Goal: Task Accomplishment & Management: Use online tool/utility

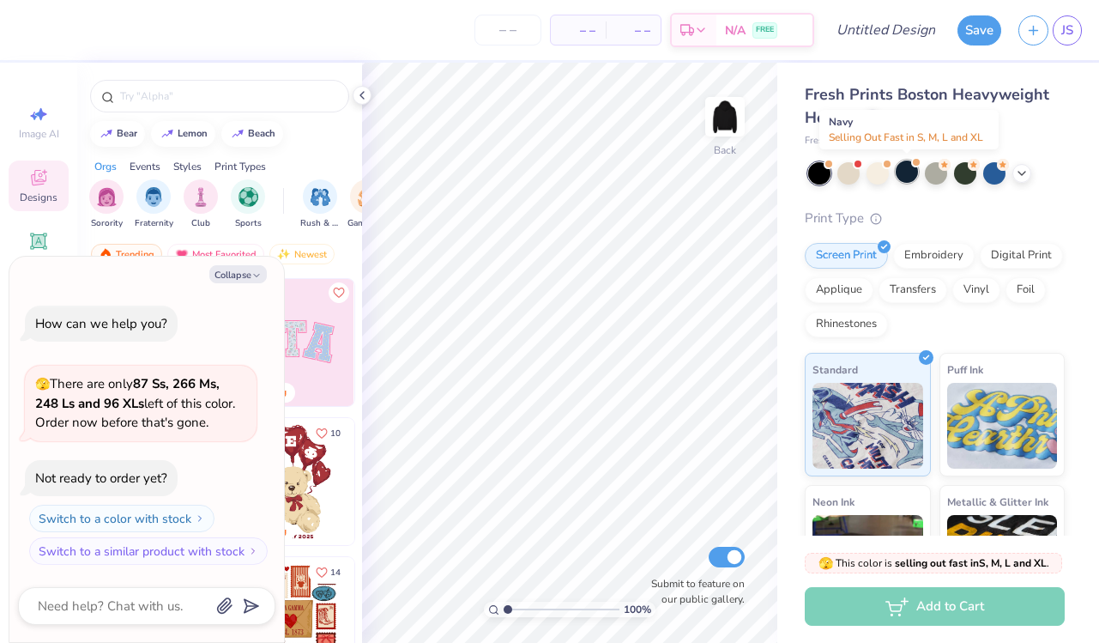
click at [904, 169] on div at bounding box center [907, 172] width 22 height 22
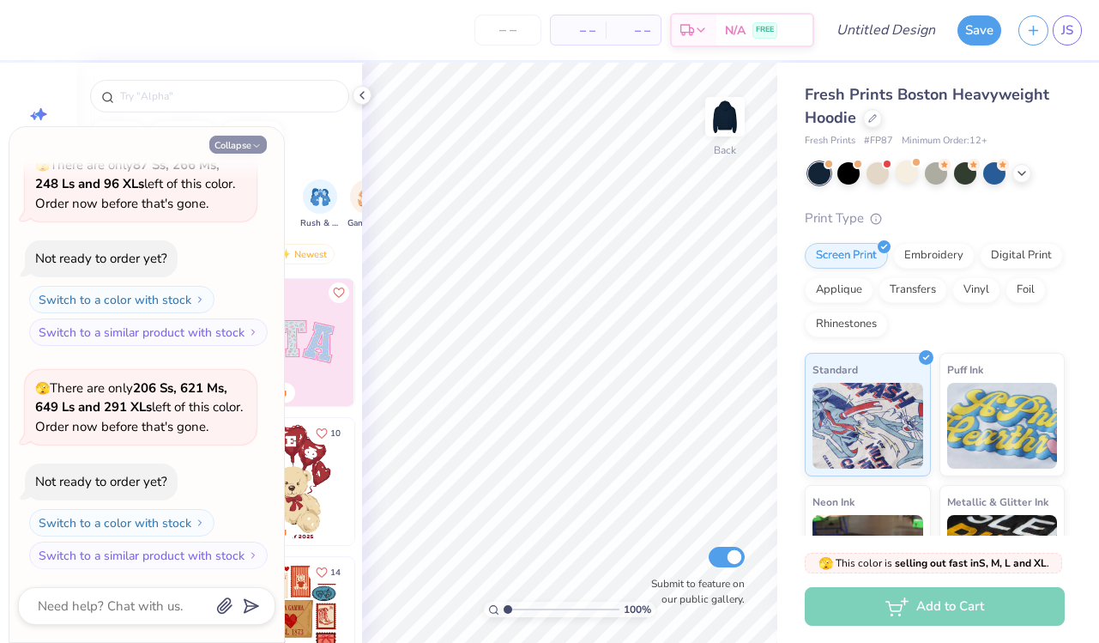
click at [229, 146] on button "Collapse" at bounding box center [238, 145] width 58 height 18
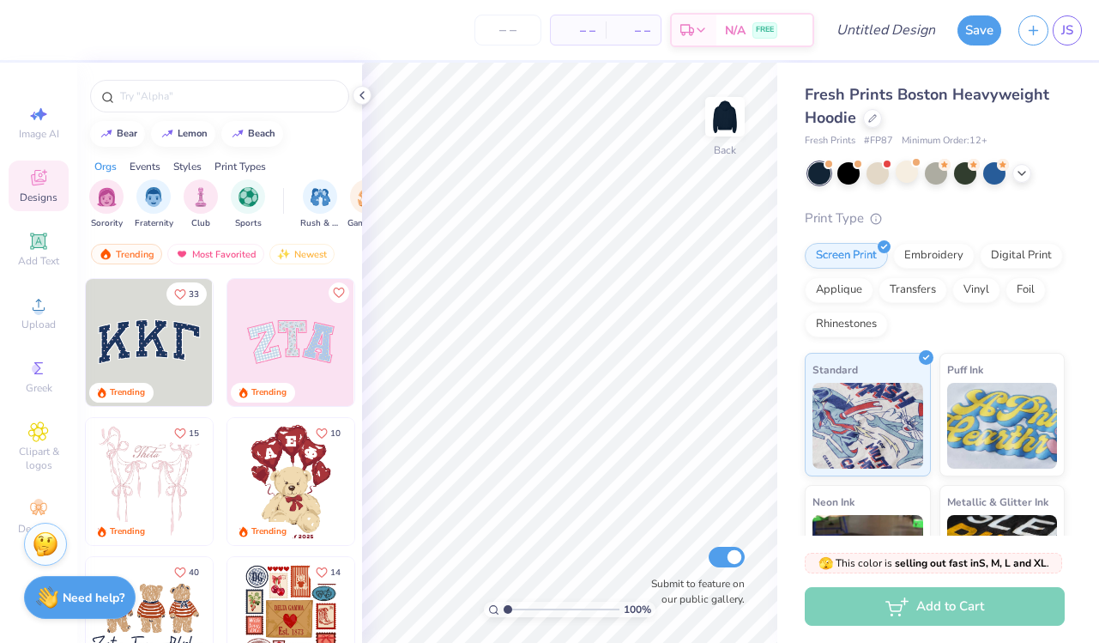
type textarea "x"
click at [47, 255] on span "Add Text" at bounding box center [38, 261] width 41 height 14
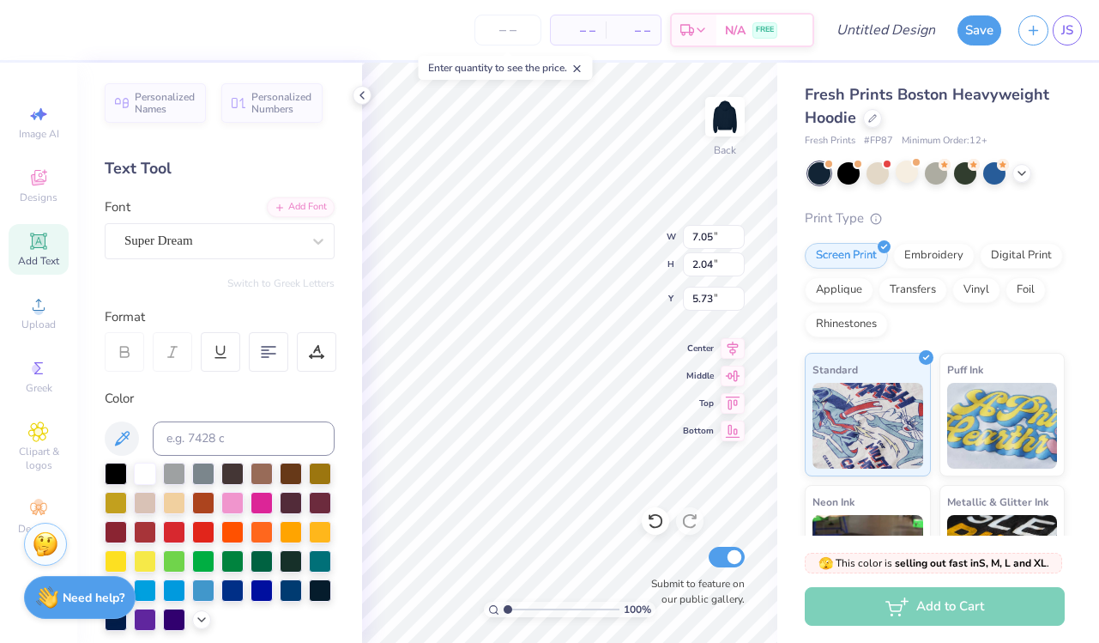
type textarea "Delta Gamma"
type input "6.61"
type input "0.77"
type input "3.99"
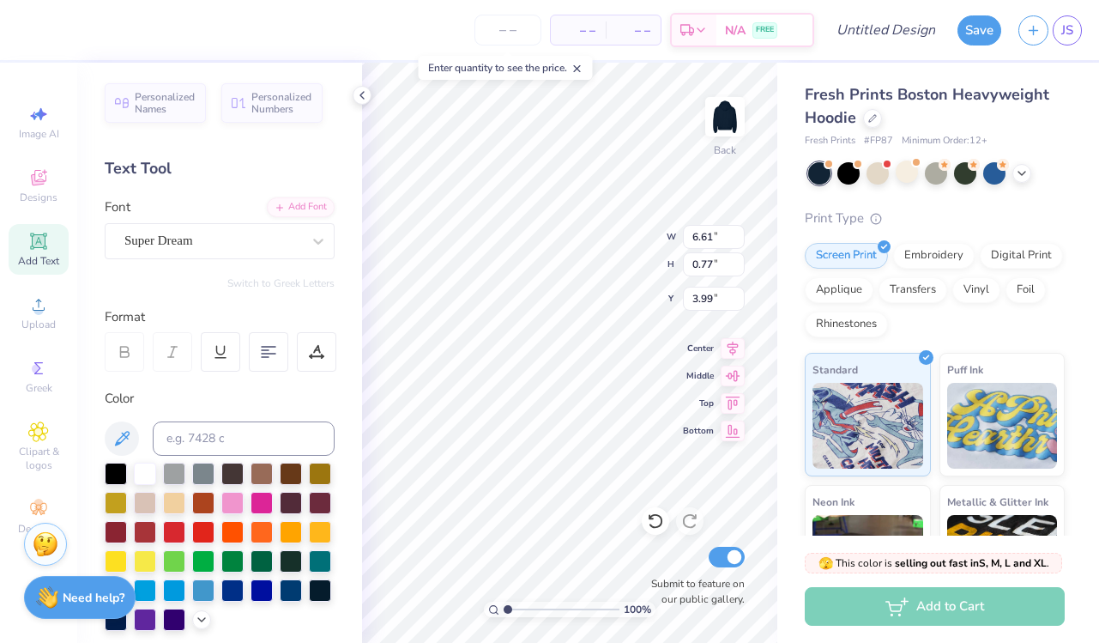
type input "8.22"
type input "0.96"
click at [56, 245] on div "Add Text" at bounding box center [39, 249] width 60 height 51
type textarea "1873"
type input "9.24"
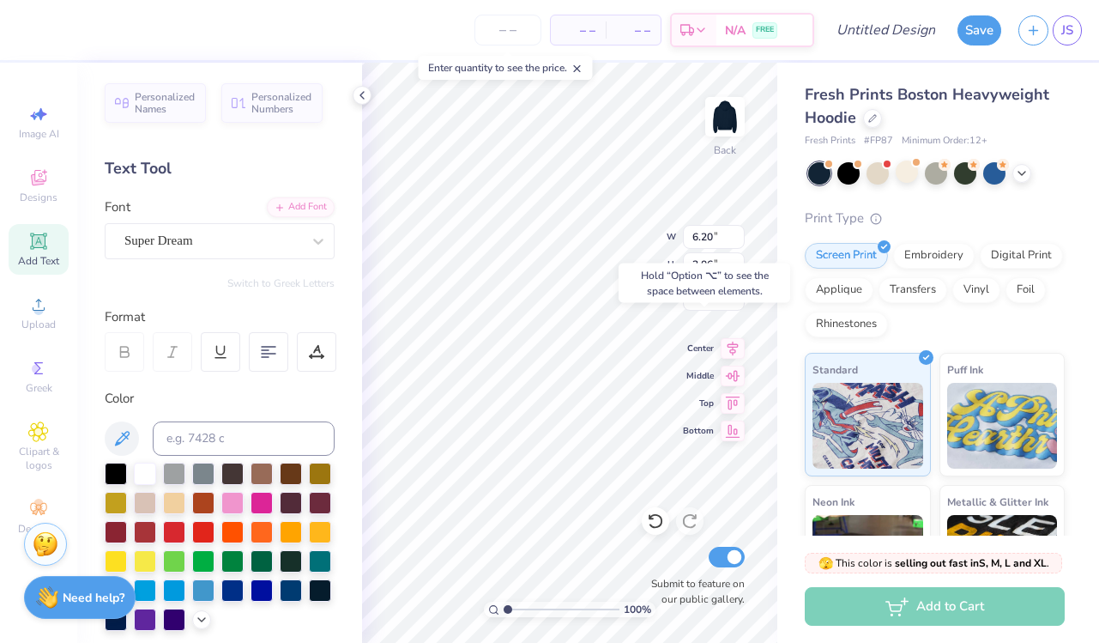
click at [615, 264] on div "Hold “Option ⌥” to see the space between elements." at bounding box center [705, 283] width 182 height 50
type input "9.45"
type input "3.13"
type input "8.44"
type input "4.22"
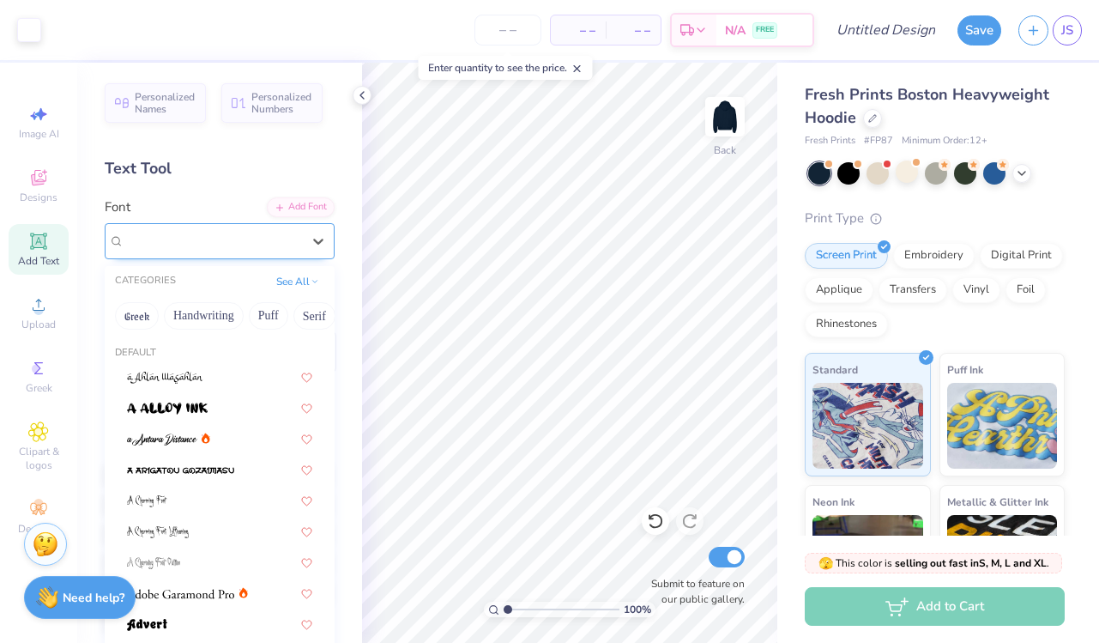
click at [276, 233] on div "Super Dream" at bounding box center [213, 240] width 180 height 27
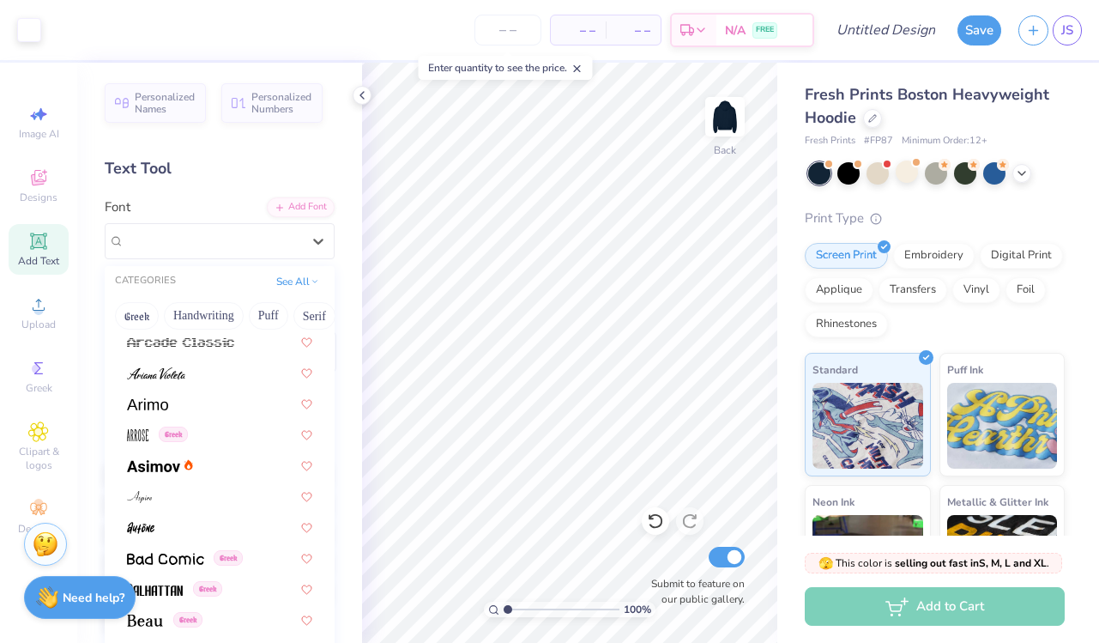
scroll to position [532, 0]
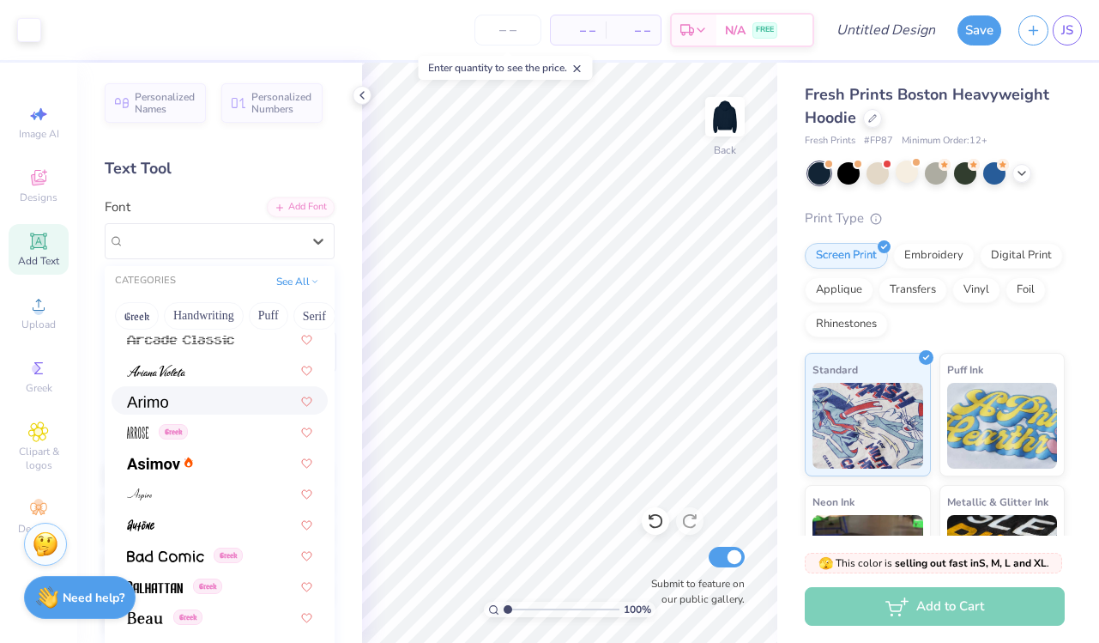
click at [268, 397] on div at bounding box center [219, 400] width 185 height 18
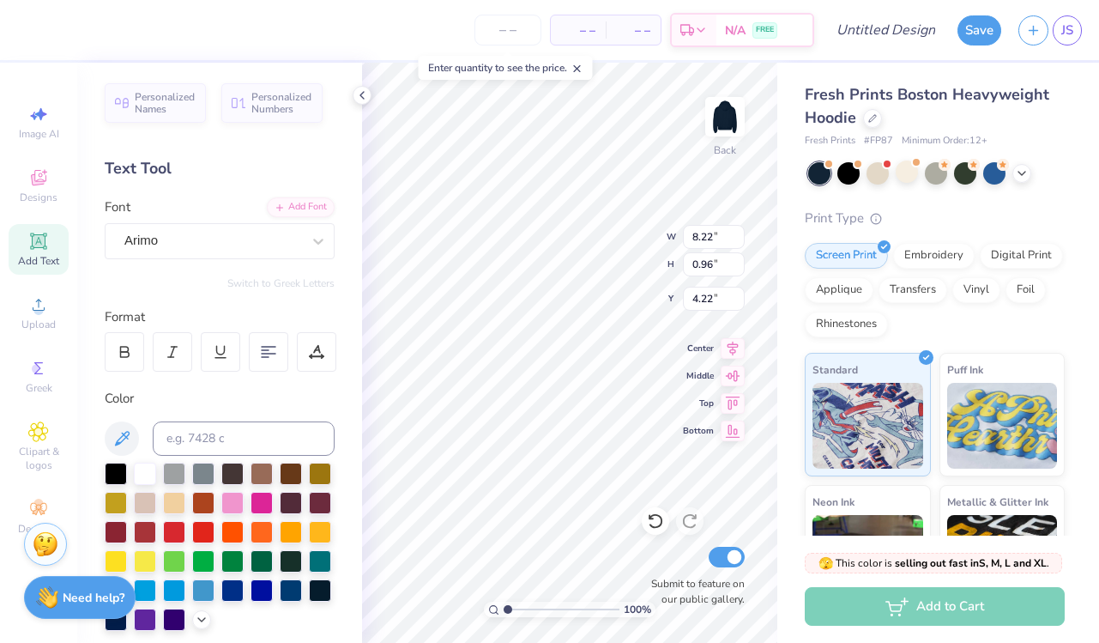
type input "8.22"
type input "0.96"
type input "4.22"
click at [205, 232] on div "Super Dream" at bounding box center [213, 240] width 180 height 27
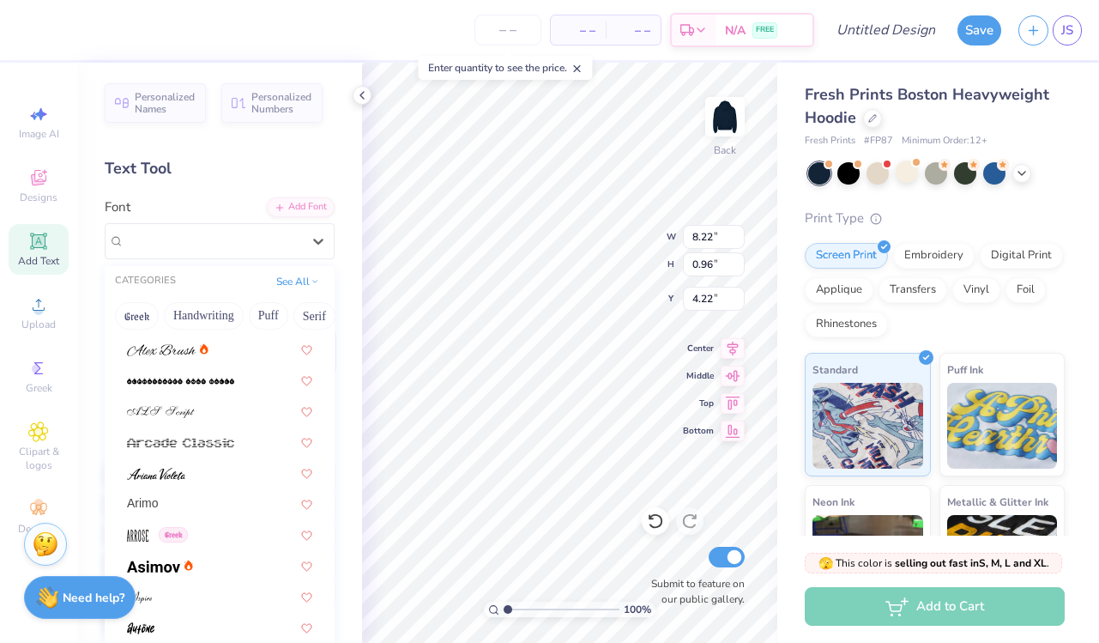
scroll to position [437, 0]
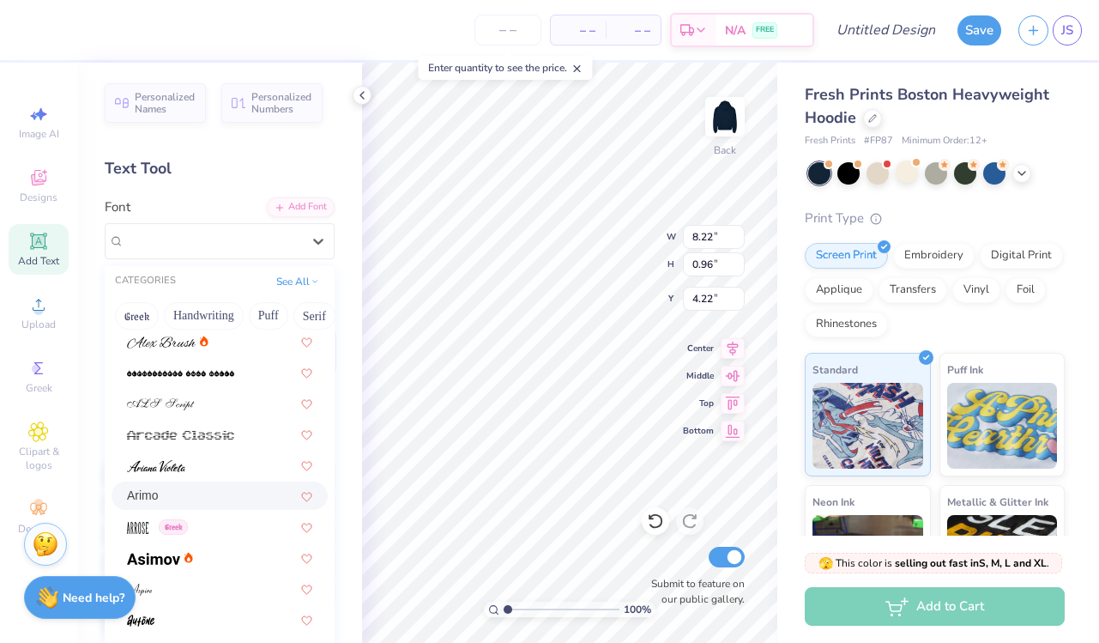
click at [256, 491] on div "Arimo" at bounding box center [219, 496] width 185 height 18
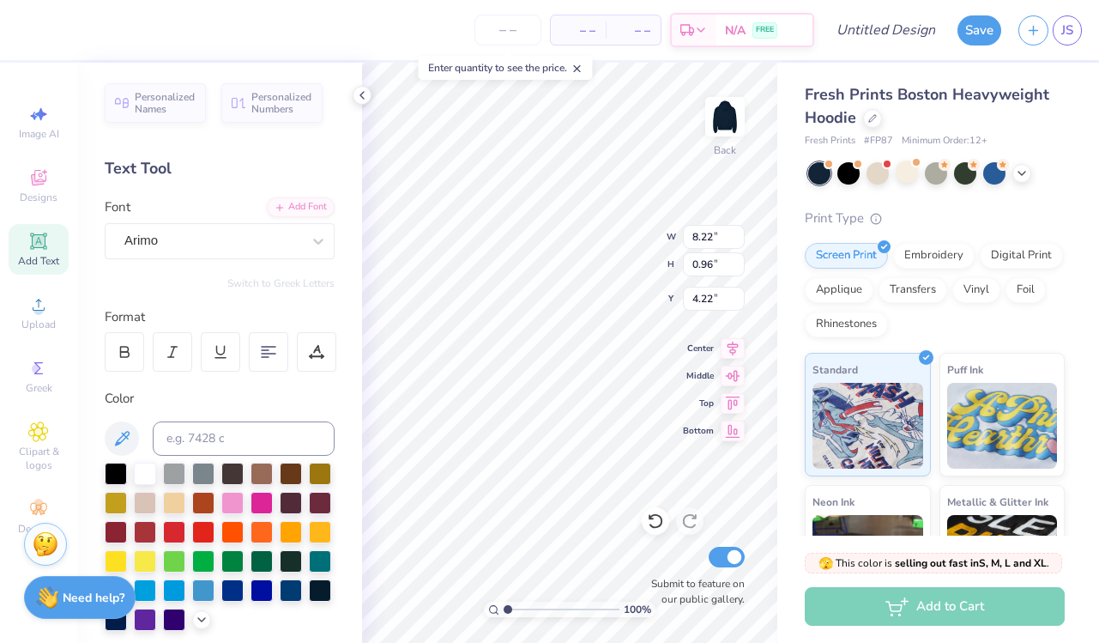
scroll to position [0, 3]
click at [240, 235] on div "Arimo" at bounding box center [213, 240] width 180 height 27
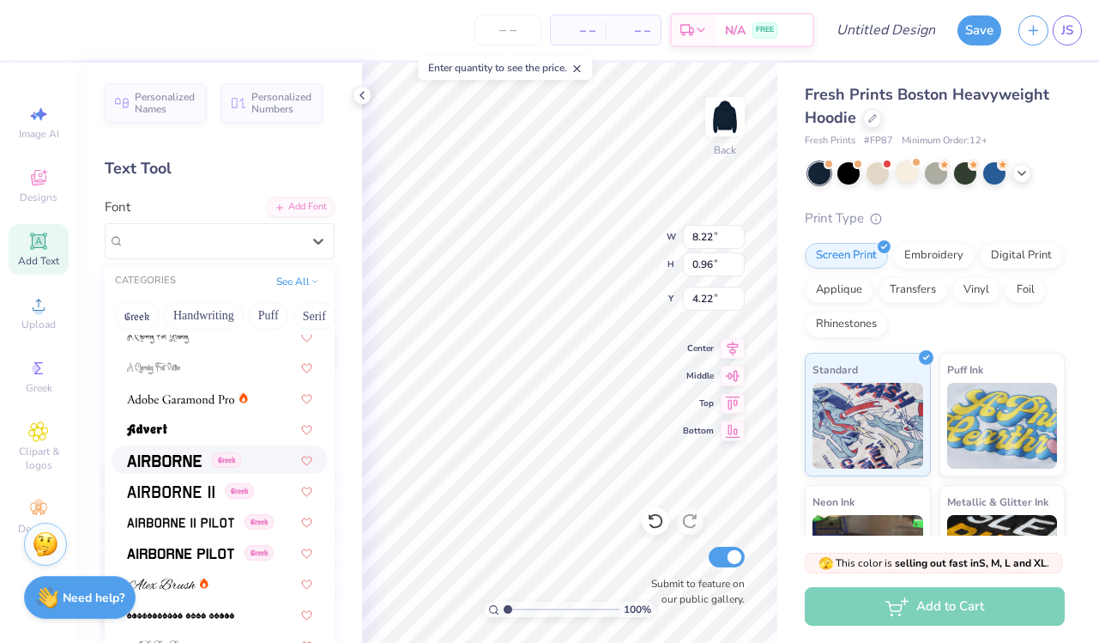
scroll to position [199, 0]
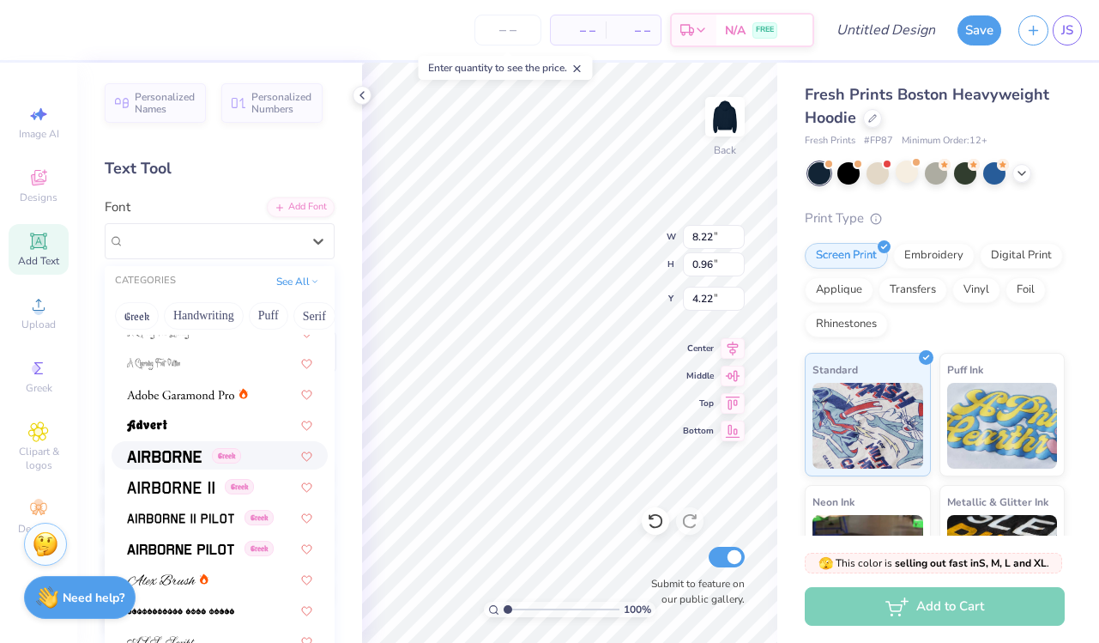
click at [188, 459] on img at bounding box center [164, 457] width 75 height 12
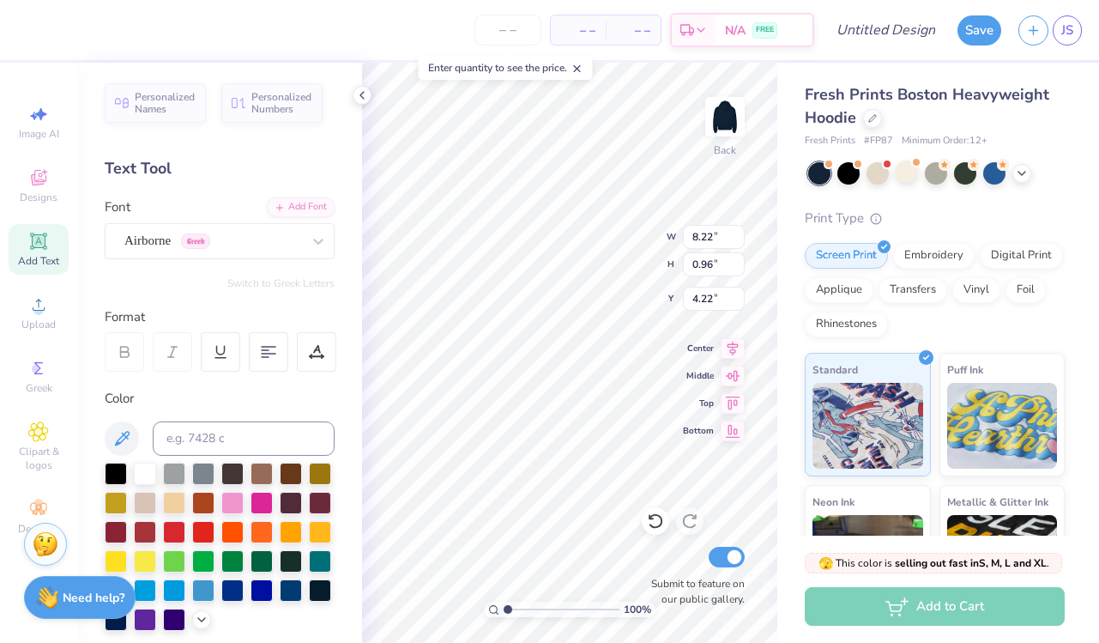
type input "9.45"
type input "3.13"
type input "8.44"
click at [183, 234] on span "Super Dream" at bounding box center [158, 241] width 69 height 20
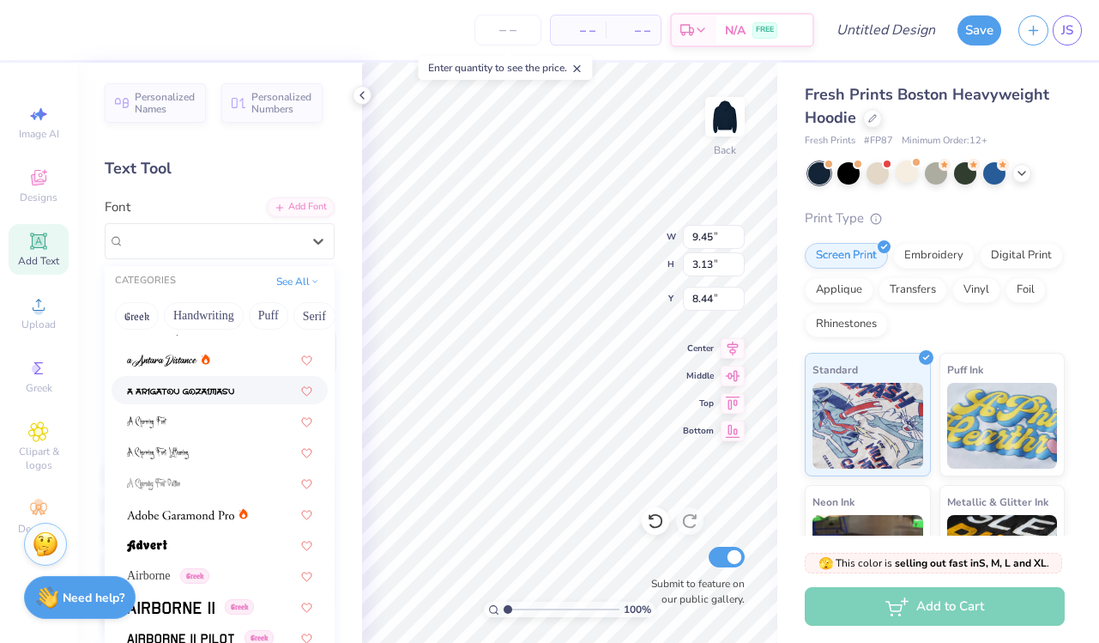
scroll to position [151, 0]
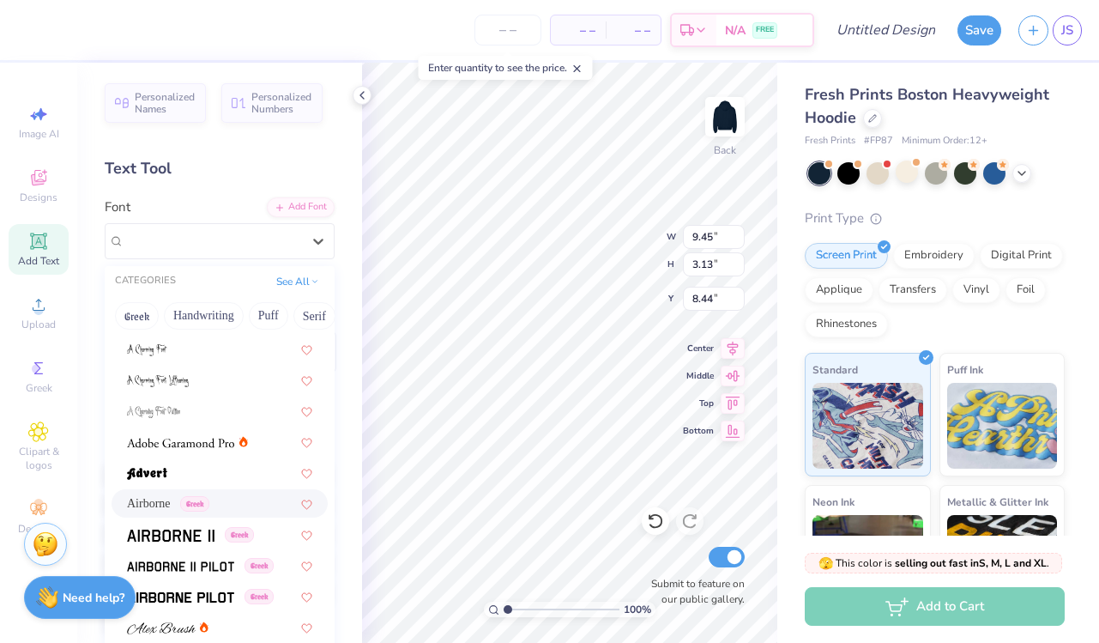
click at [150, 505] on span "Airborne" at bounding box center [149, 503] width 44 height 18
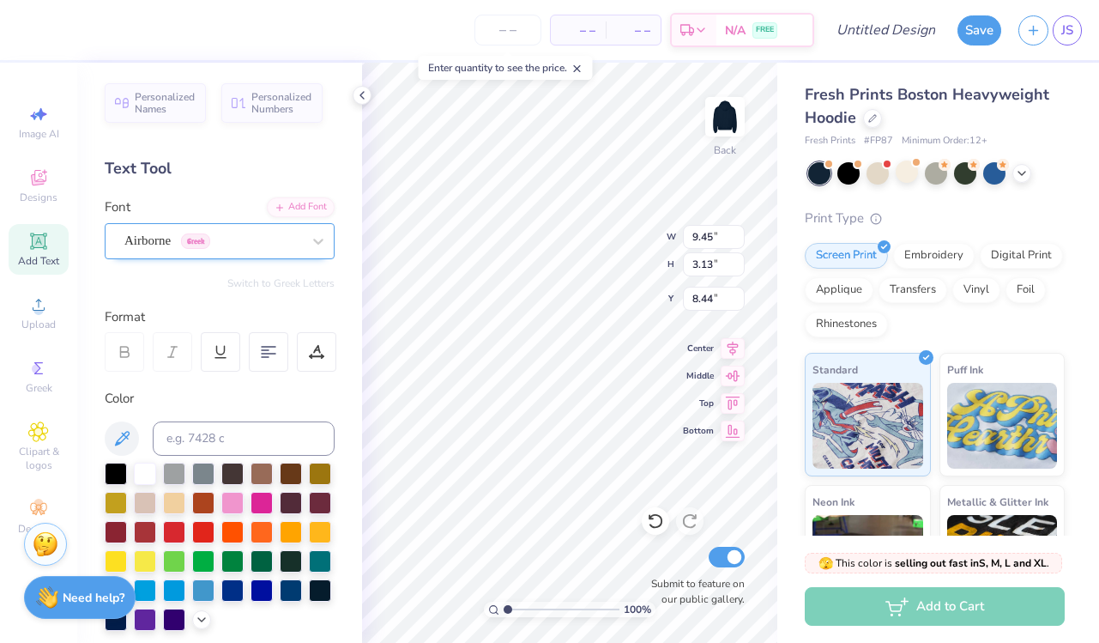
click at [216, 251] on div at bounding box center [212, 240] width 177 height 23
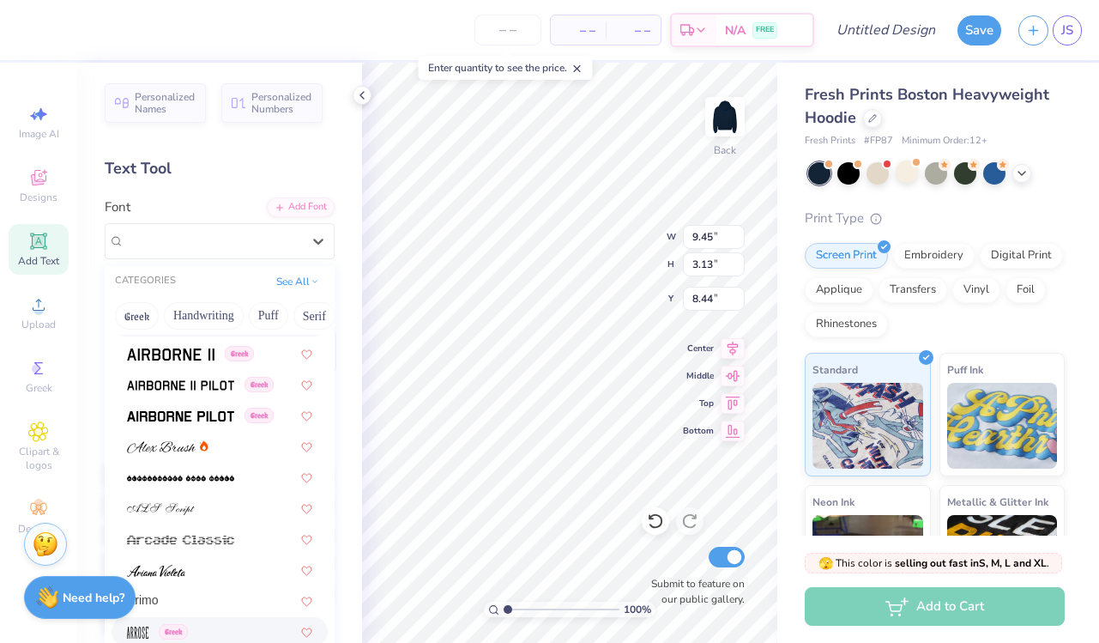
scroll to position [325, 0]
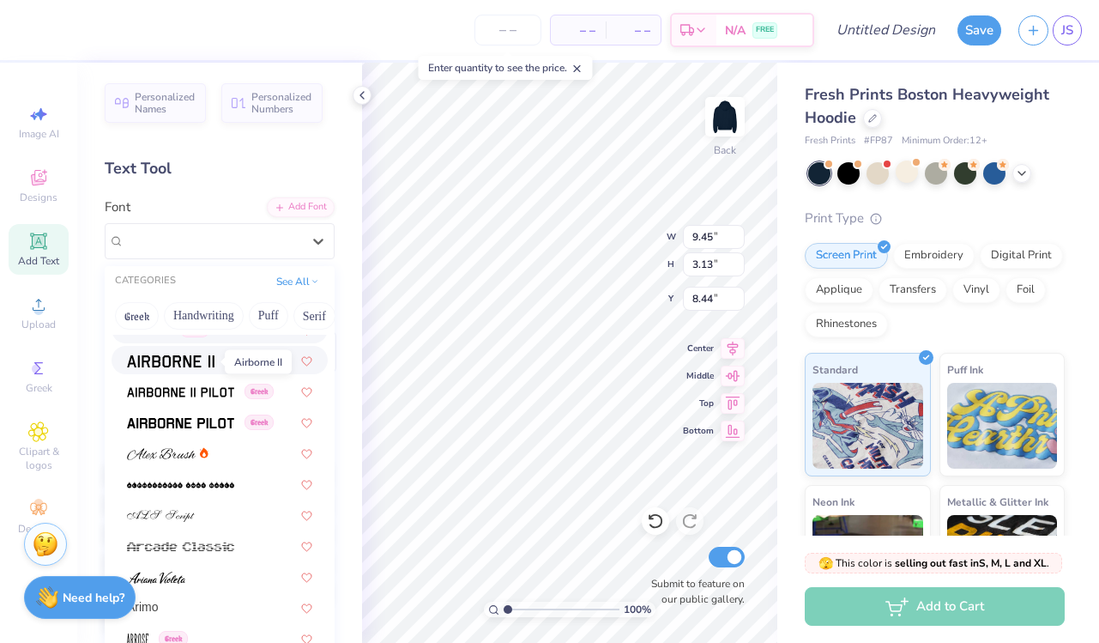
drag, startPoint x: 209, startPoint y: 383, endPoint x: 191, endPoint y: 354, distance: 33.6
click at [191, 355] on span at bounding box center [171, 360] width 88 height 18
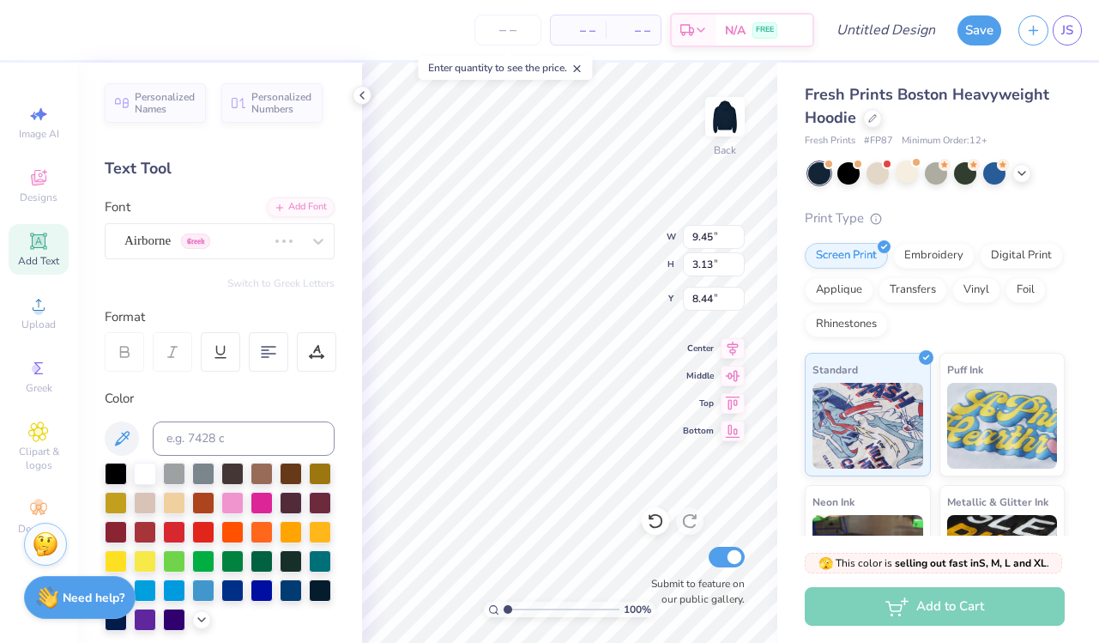
type input "8.97"
type input "1.00"
type input "4.20"
type input "9.20"
type input "3.25"
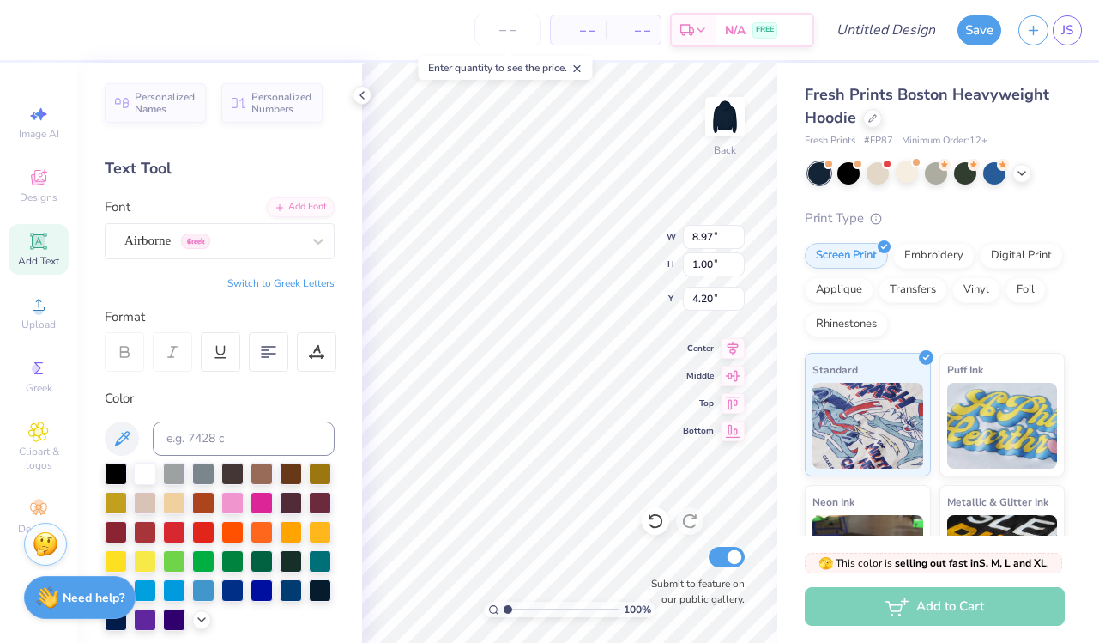
type input "8.38"
click at [326, 238] on icon at bounding box center [318, 241] width 17 height 17
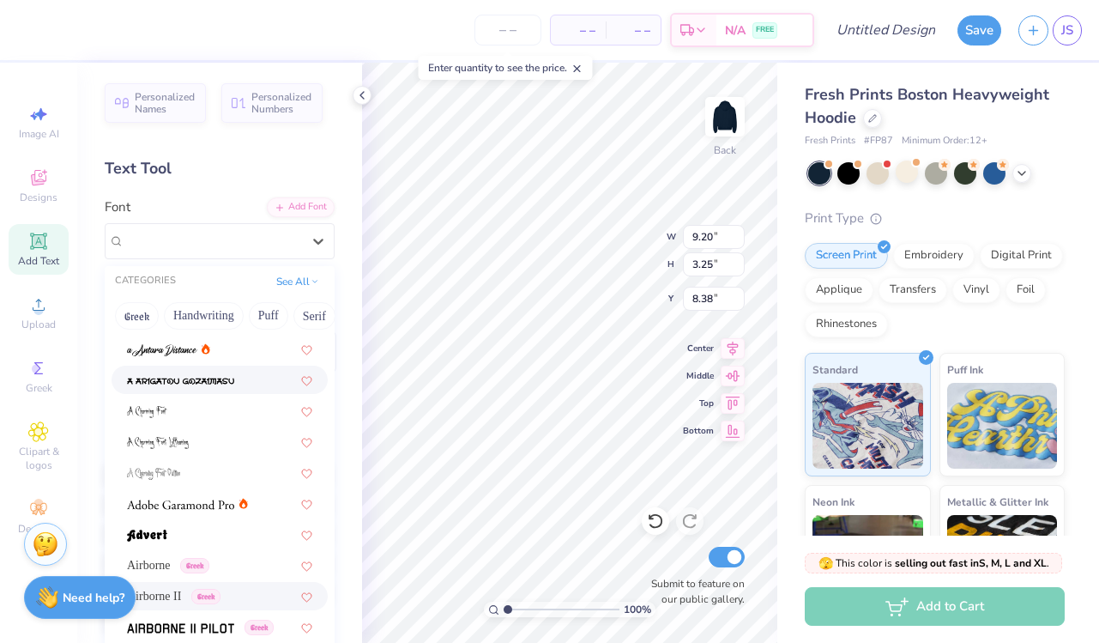
scroll to position [176, 0]
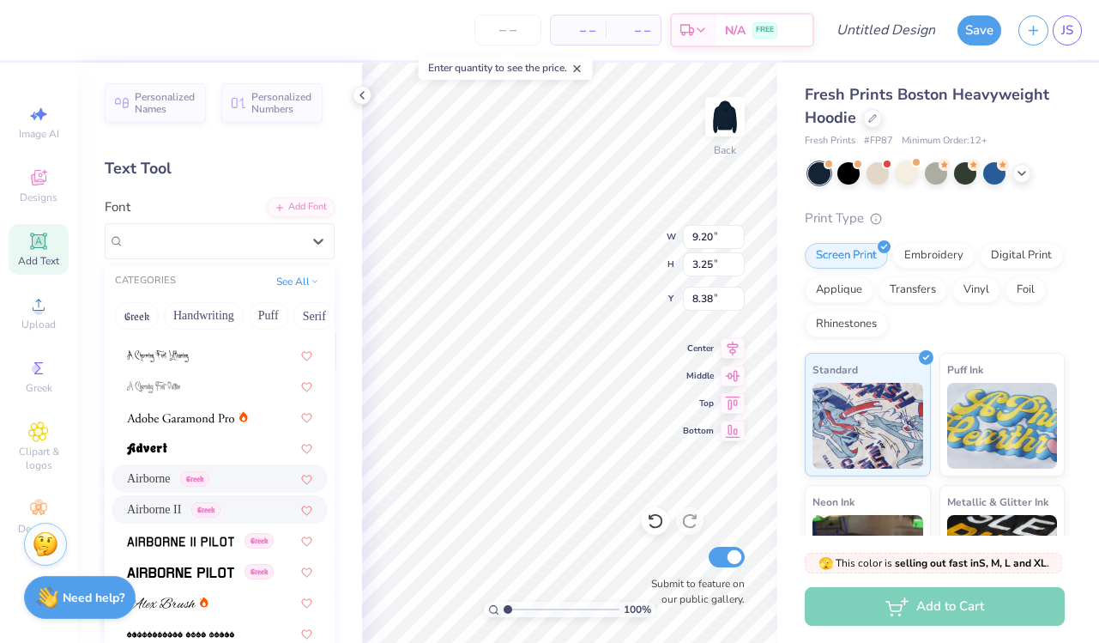
click at [260, 469] on div "Airborne Greek" at bounding box center [220, 478] width 216 height 28
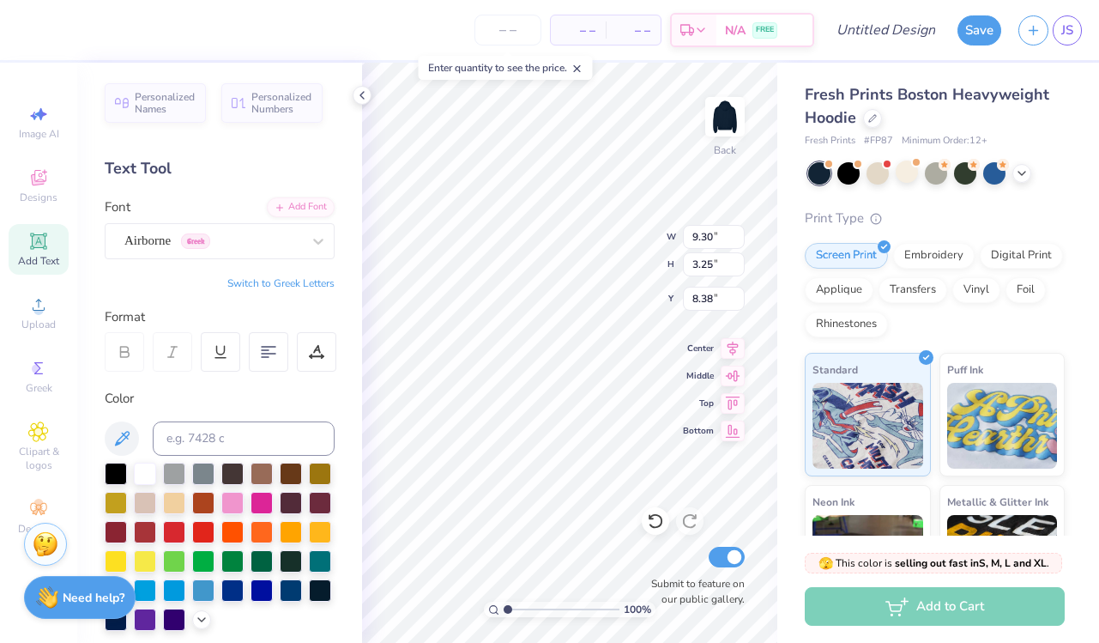
type input "8.09"
type input "2.83"
type input "8.81"
click at [732, 134] on img at bounding box center [725, 116] width 69 height 69
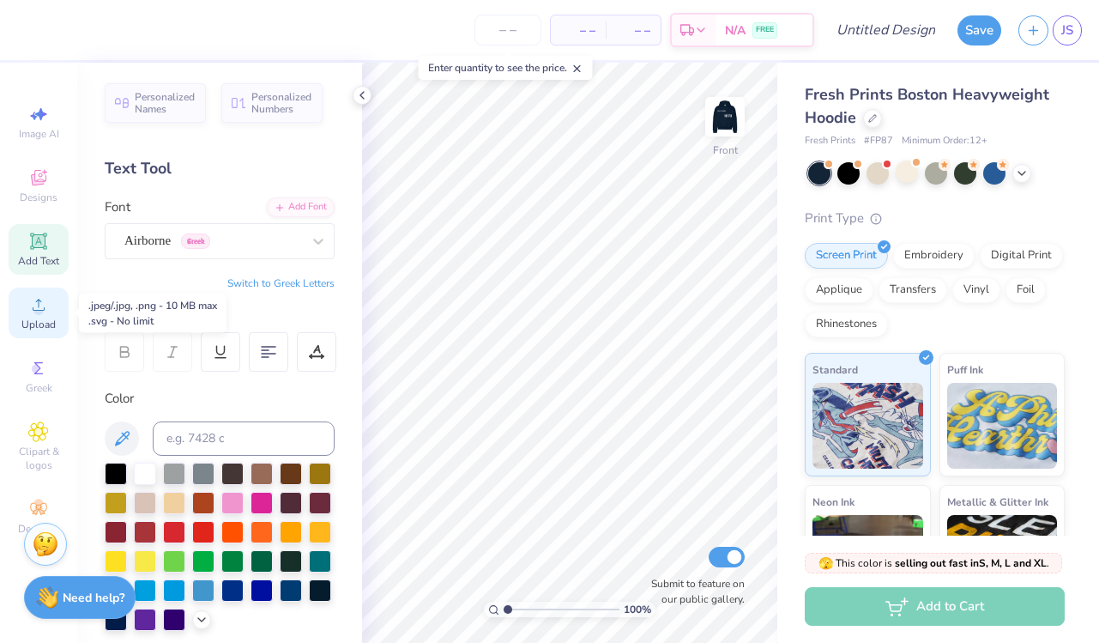
click at [42, 306] on icon at bounding box center [38, 304] width 21 height 21
click at [39, 301] on icon at bounding box center [38, 304] width 21 height 21
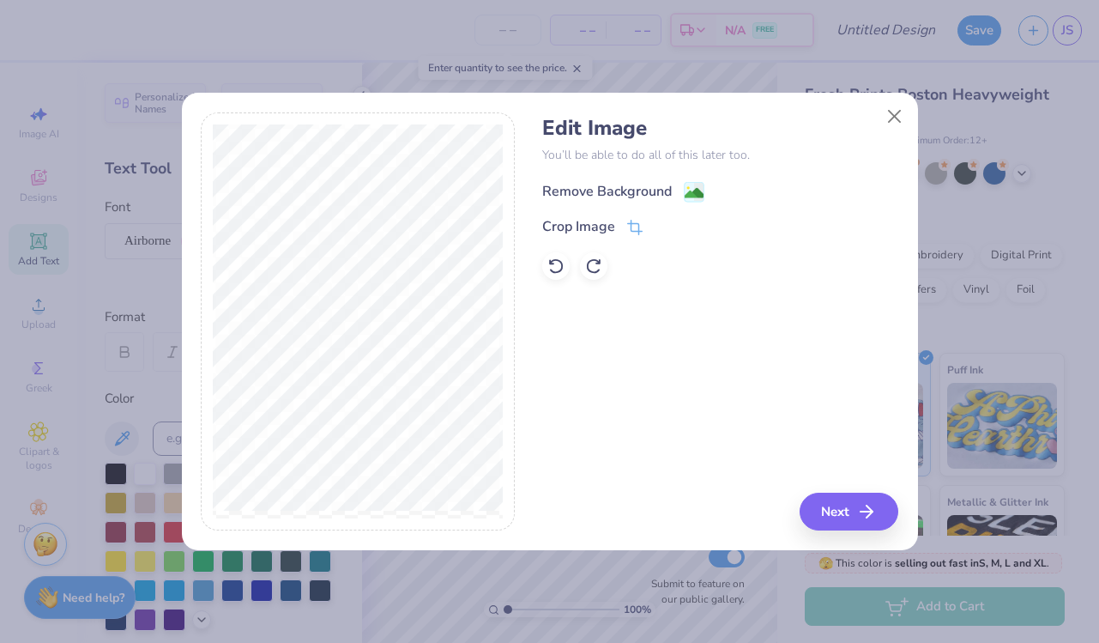
click at [621, 191] on div "Remove Background" at bounding box center [607, 191] width 130 height 21
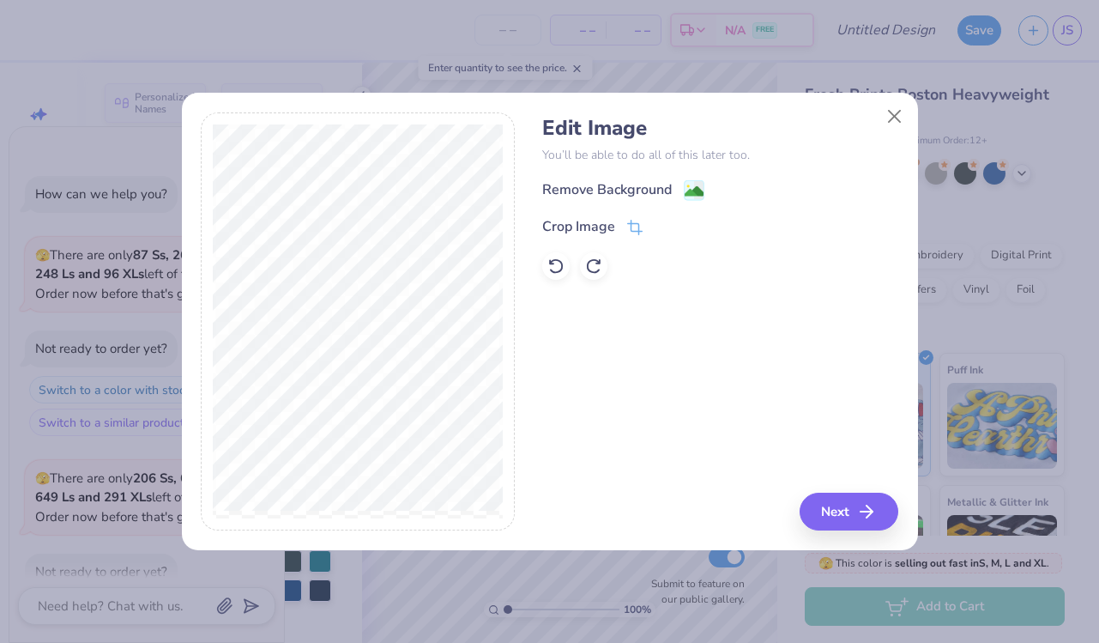
scroll to position [155, 0]
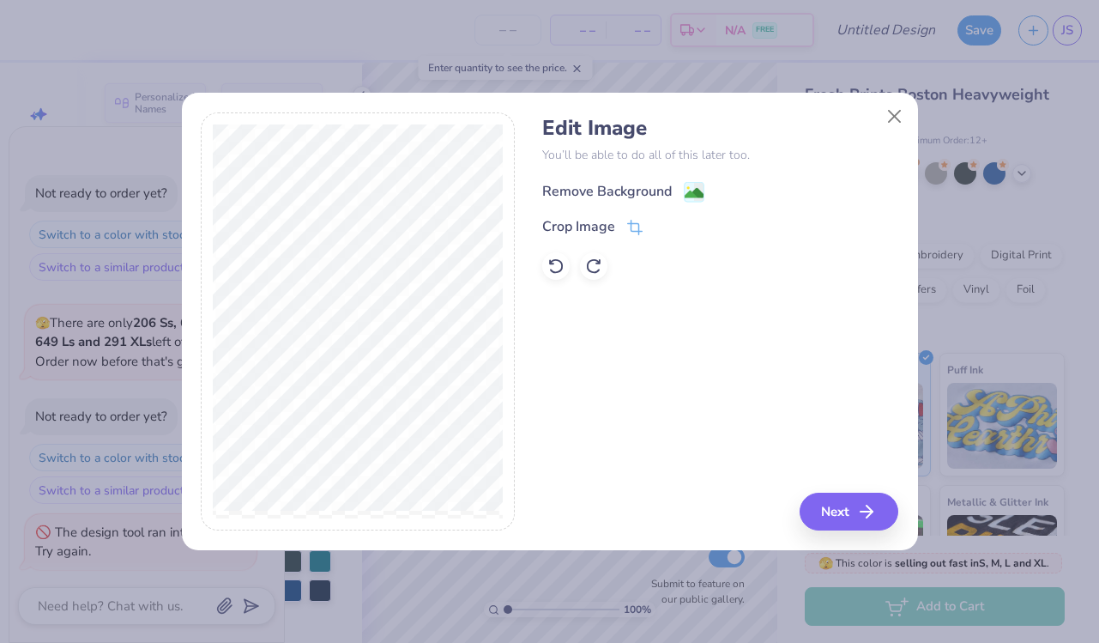
click at [637, 188] on div "Remove Background" at bounding box center [607, 191] width 130 height 21
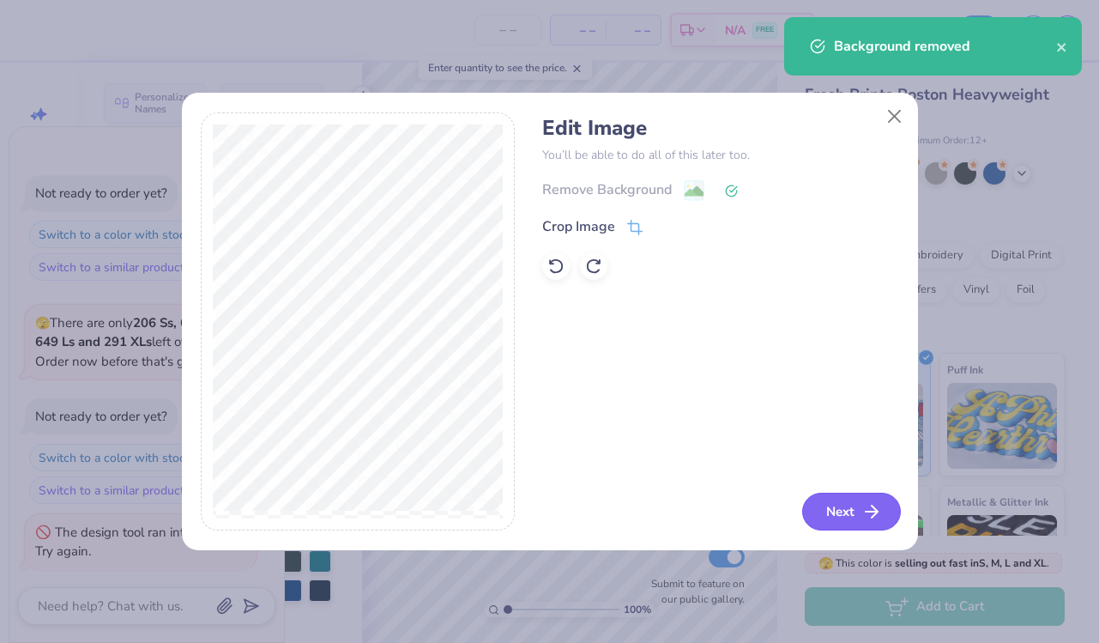
click at [849, 515] on button "Next" at bounding box center [852, 512] width 99 height 38
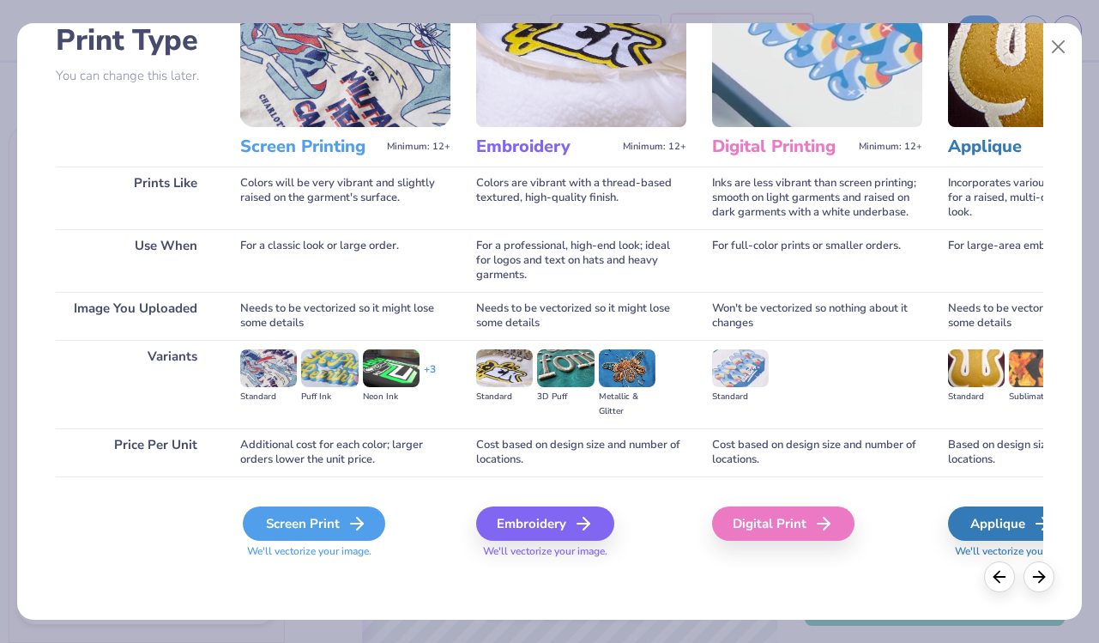
scroll to position [127, 0]
click at [336, 518] on div "Screen Print" at bounding box center [314, 523] width 142 height 34
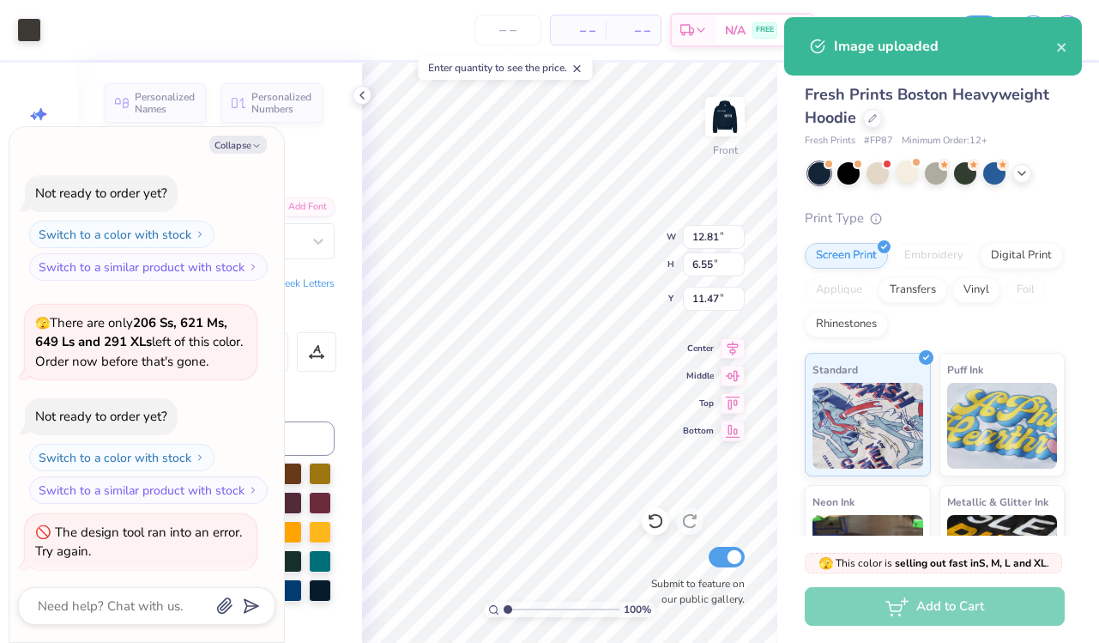
type textarea "x"
type input "7.70"
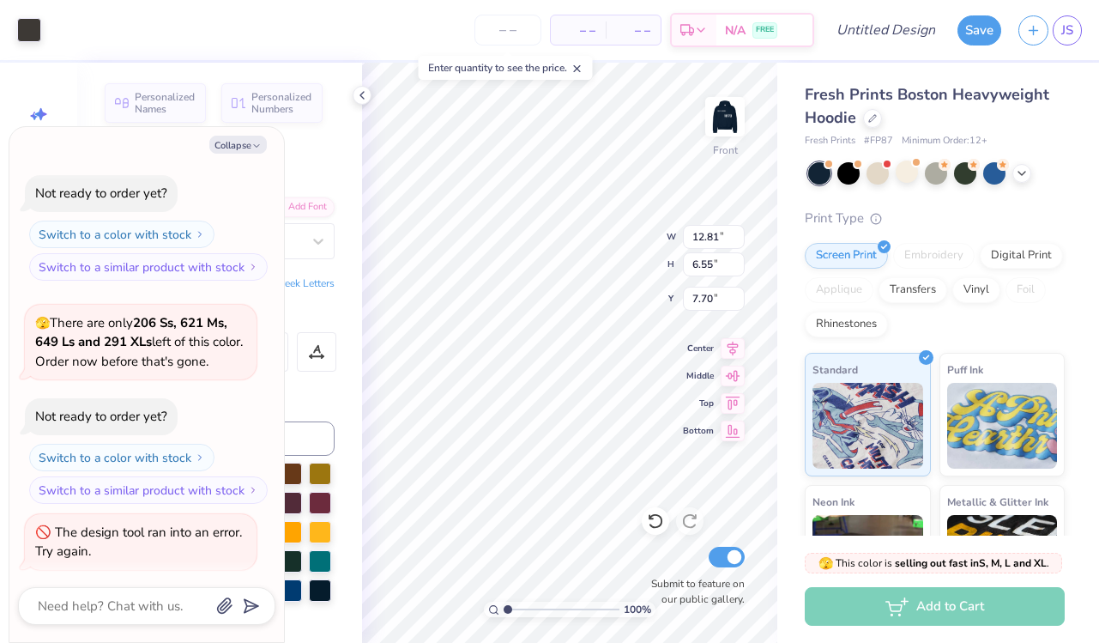
type textarea "x"
type input "8.57"
type textarea "x"
type input "2.12"
drag, startPoint x: 506, startPoint y: 609, endPoint x: 521, endPoint y: 609, distance: 15.4
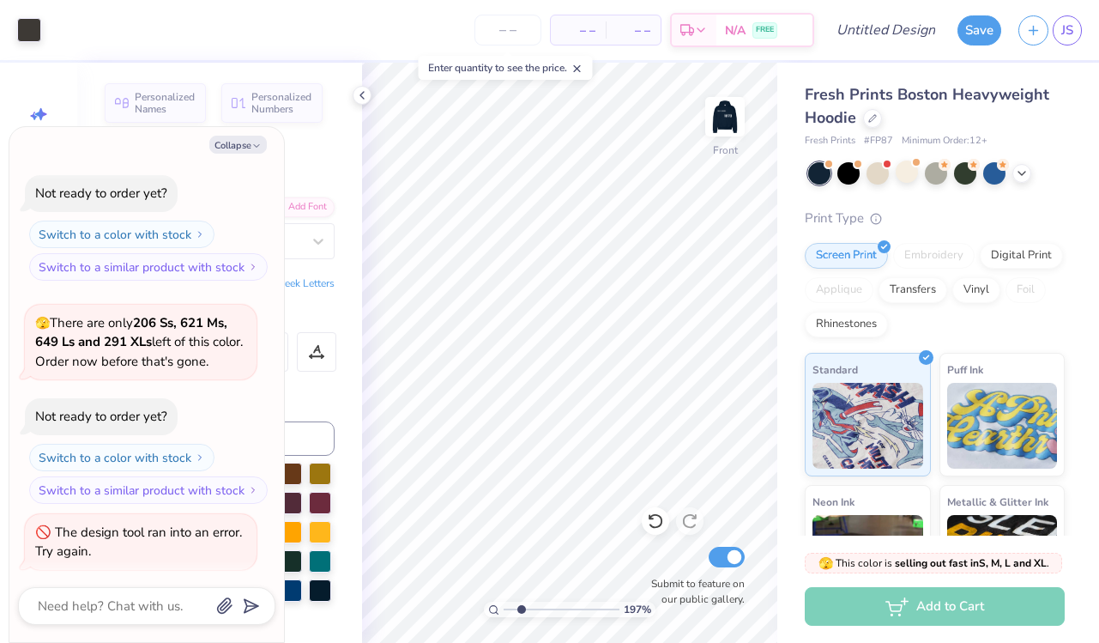
click at [521, 609] on input "range" at bounding box center [562, 609] width 116 height 15
type textarea "x"
type input "8.60"
click at [361, 95] on icon at bounding box center [362, 95] width 14 height 14
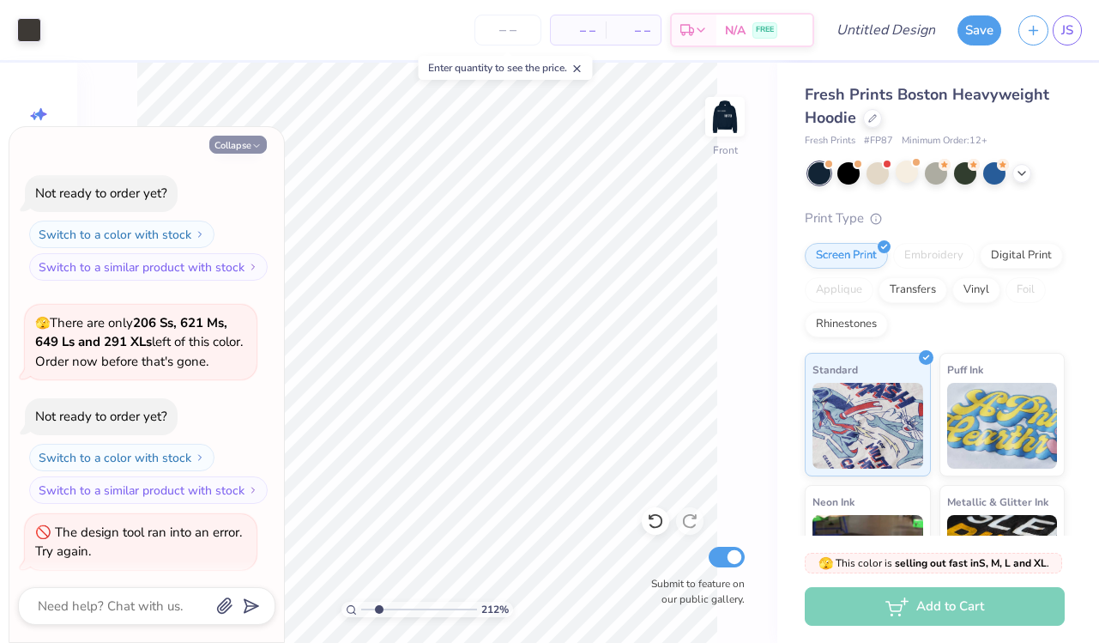
click at [227, 141] on button "Collapse" at bounding box center [238, 145] width 58 height 18
type textarea "x"
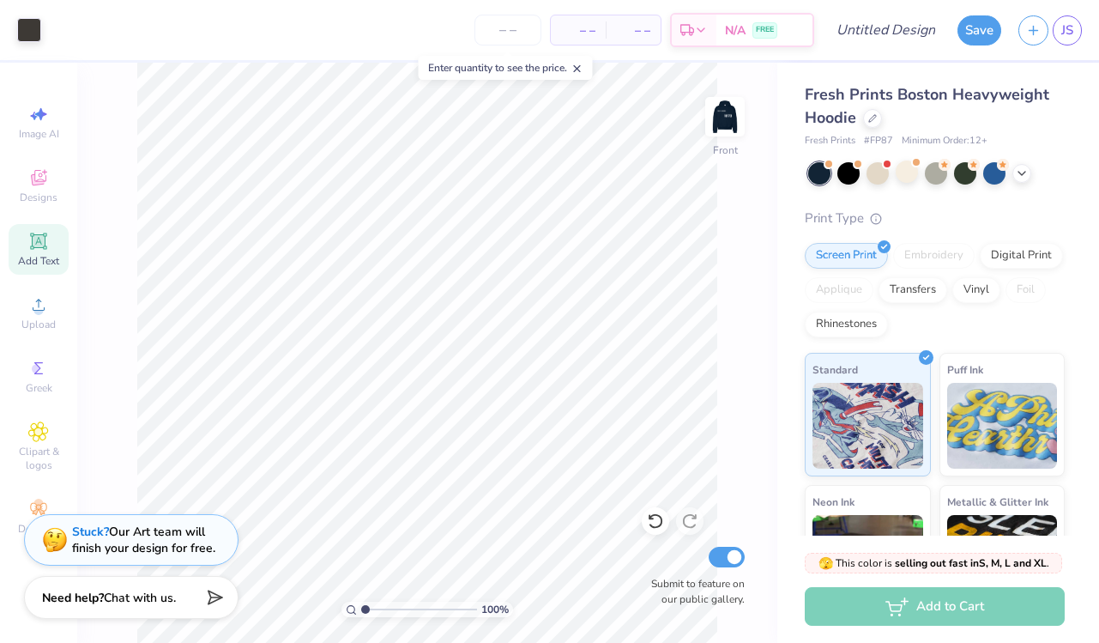
drag, startPoint x: 378, startPoint y: 610, endPoint x: 346, endPoint y: 610, distance: 31.8
type input "1"
click at [346, 610] on div "100 %" at bounding box center [428, 609] width 172 height 15
click at [37, 251] on icon at bounding box center [38, 241] width 21 height 21
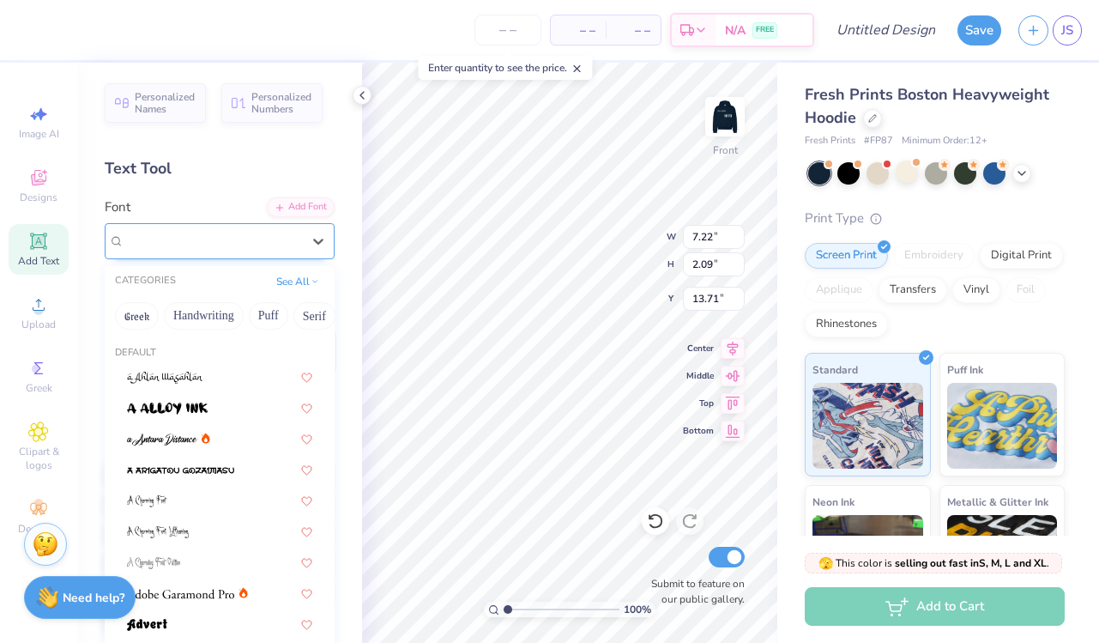
click at [215, 244] on div "Super Dream" at bounding box center [213, 240] width 180 height 27
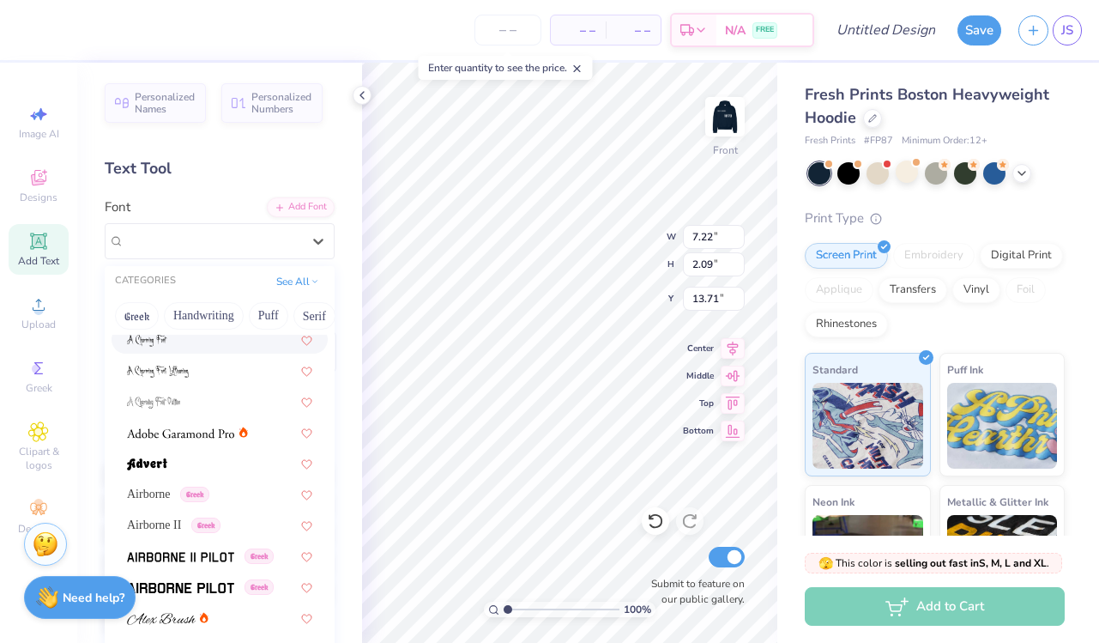
scroll to position [161, 0]
click at [260, 484] on div "Airborne Greek" at bounding box center [220, 493] width 216 height 28
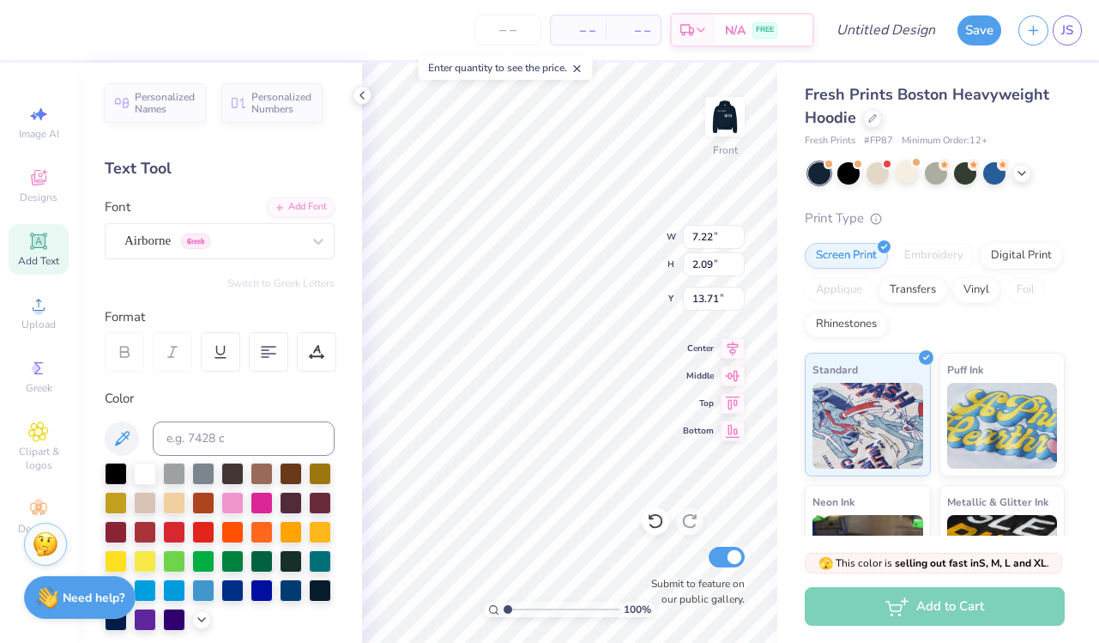
type input "6.90"
type input "2.18"
type input "13.66"
type textarea "DELTA GAMMA"
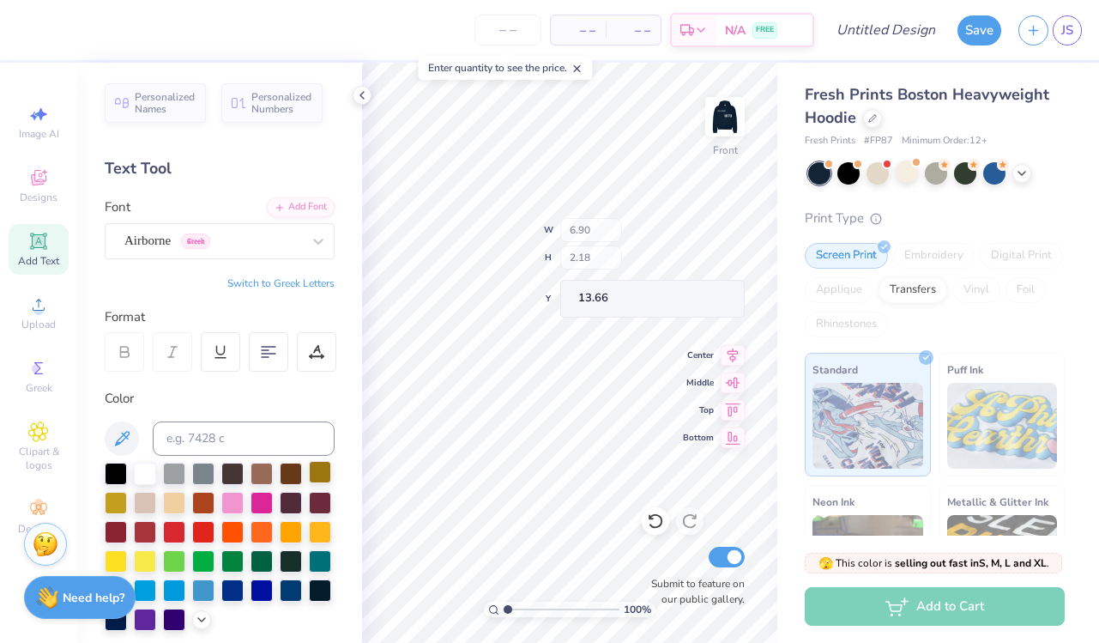
type input "12.81"
type input "5.10"
type input "10.05"
type input "18.36"
type input "2.06"
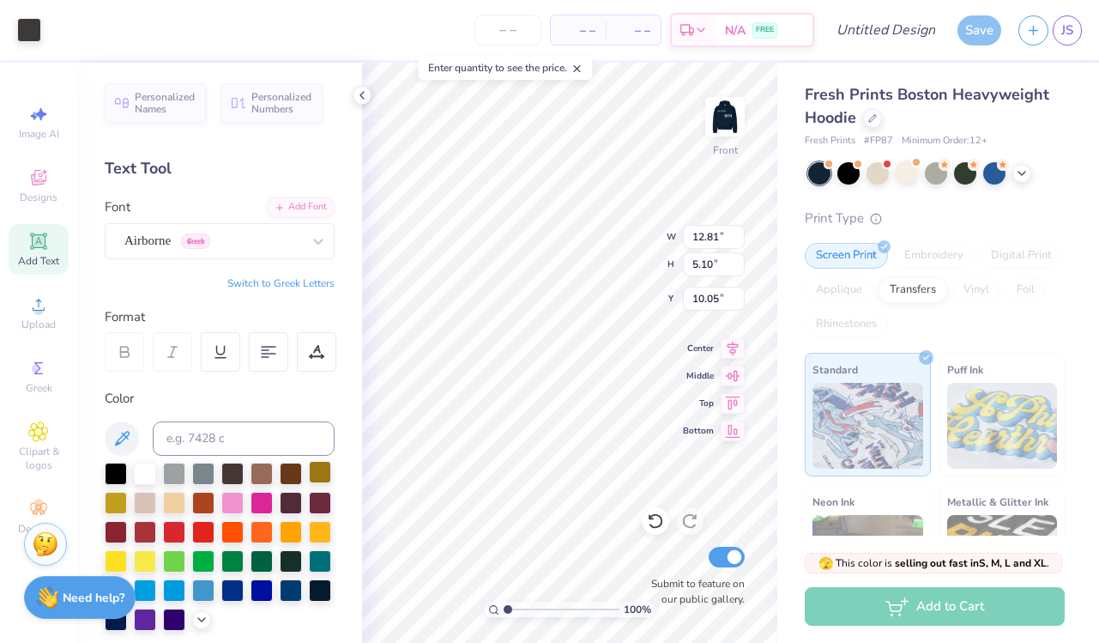
type input "13.72"
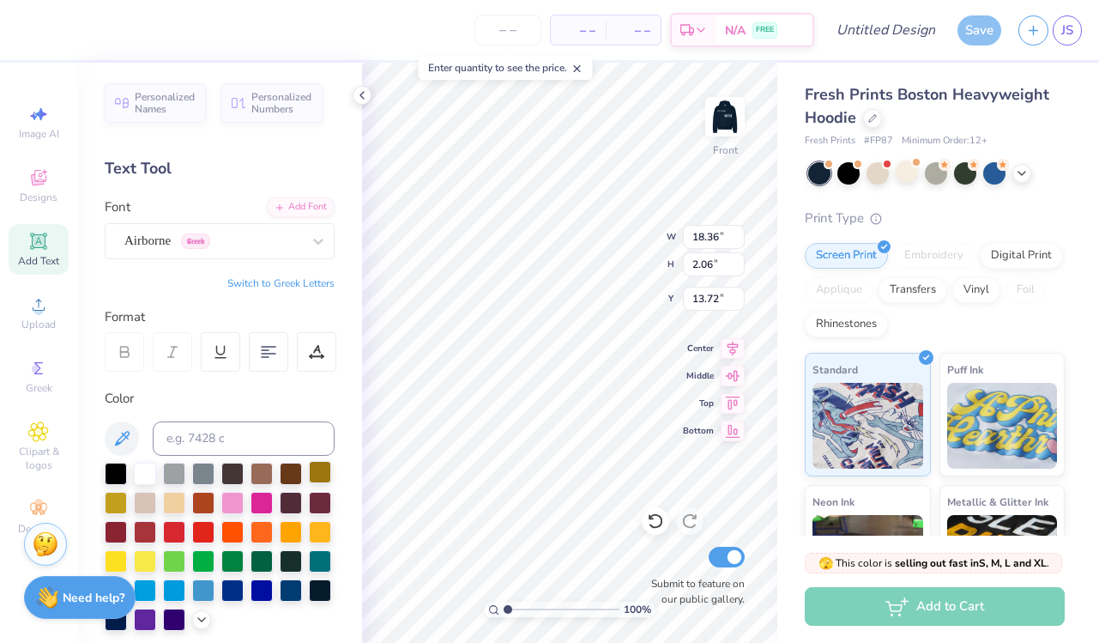
type input "14.46"
type input "1.62"
type input "7.08"
type input "11.56"
type input "14.46"
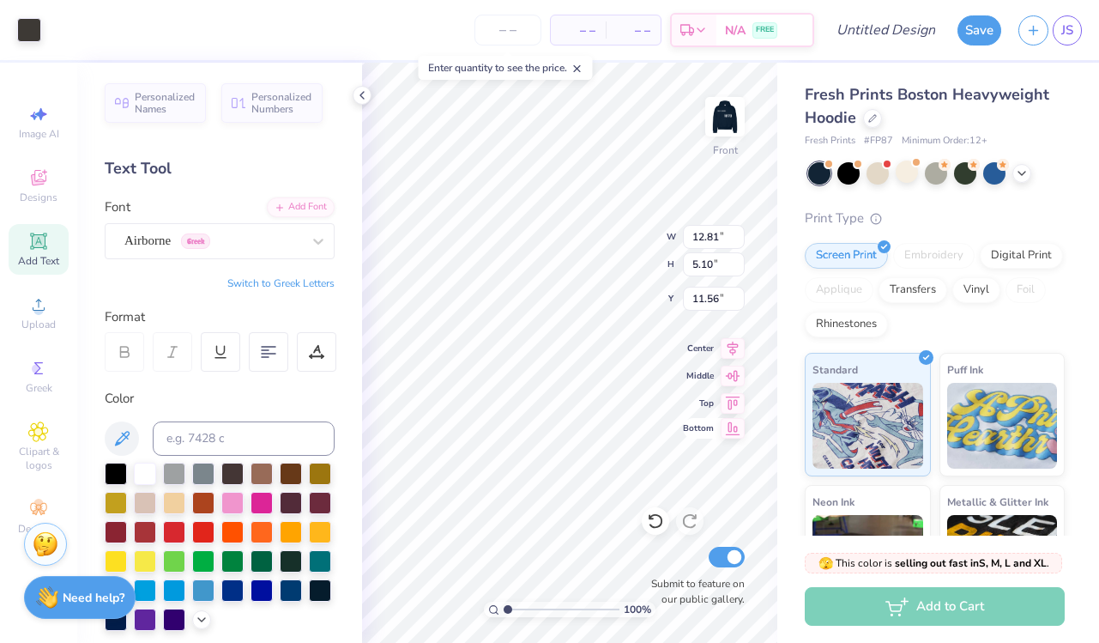
type input "1.62"
type input "9.05"
type input "13.01"
type input "1.46"
type input "9.21"
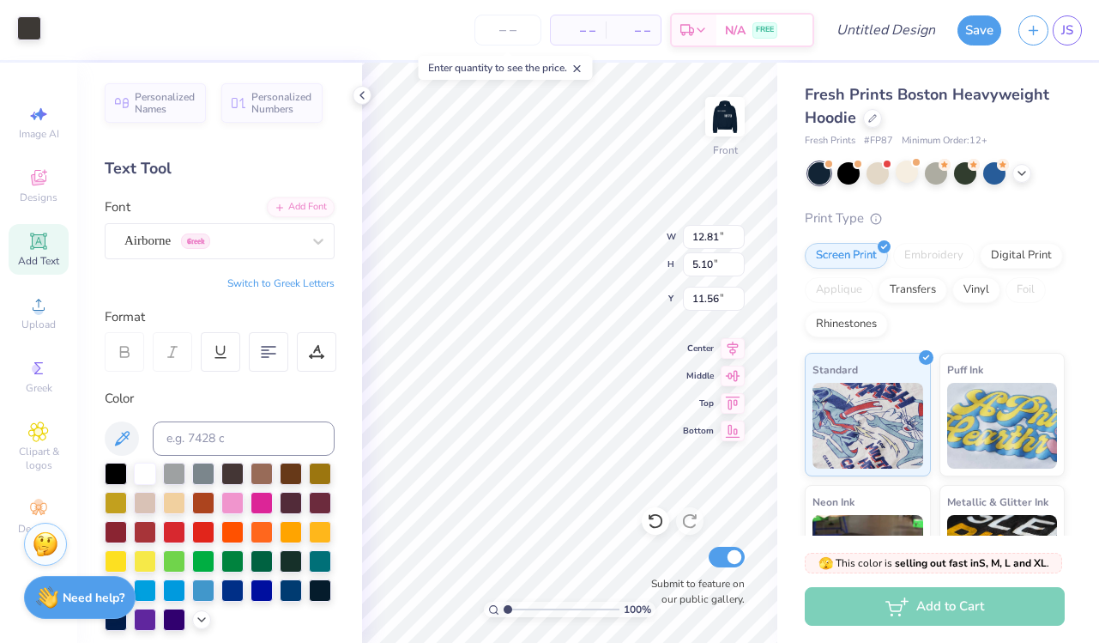
click at [37, 30] on div at bounding box center [29, 28] width 24 height 24
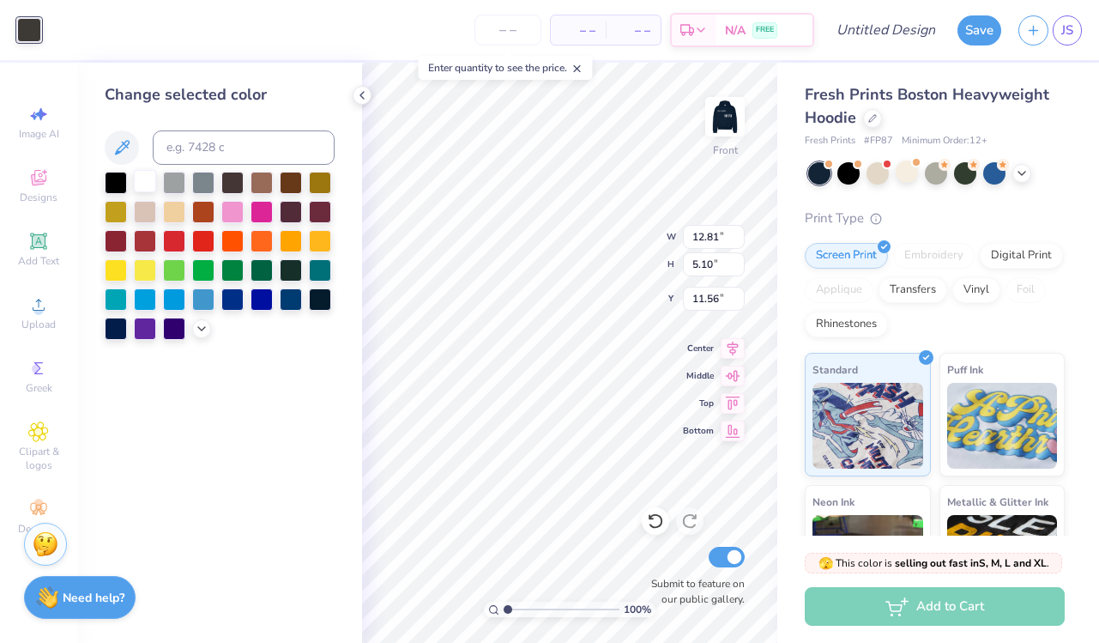
click at [151, 187] on div at bounding box center [145, 181] width 22 height 22
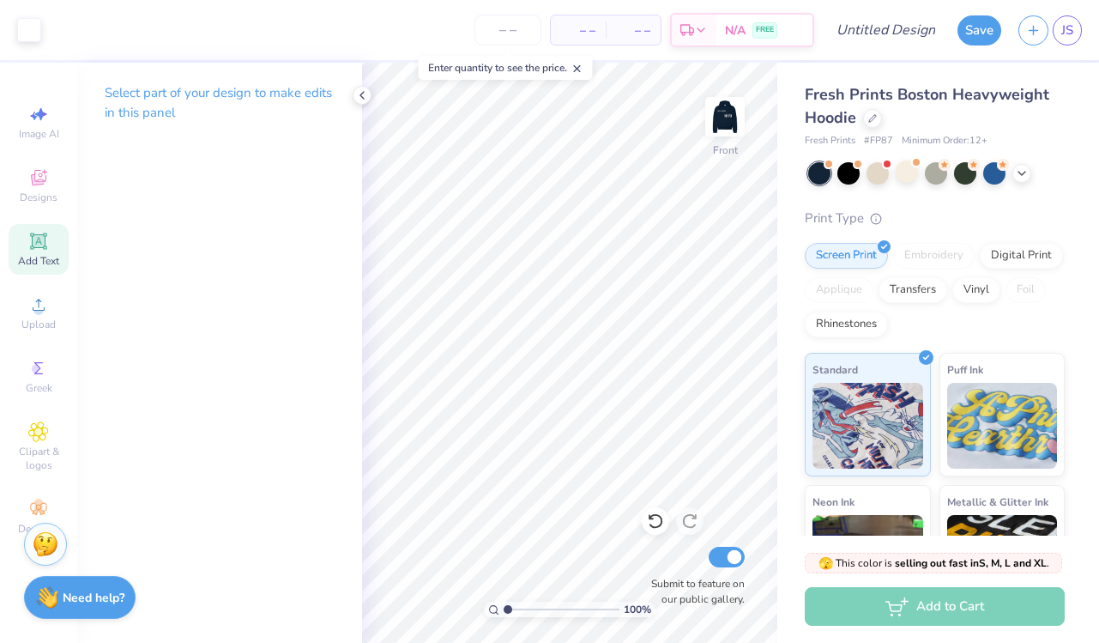
click at [52, 253] on div "Add Text" at bounding box center [39, 249] width 60 height 51
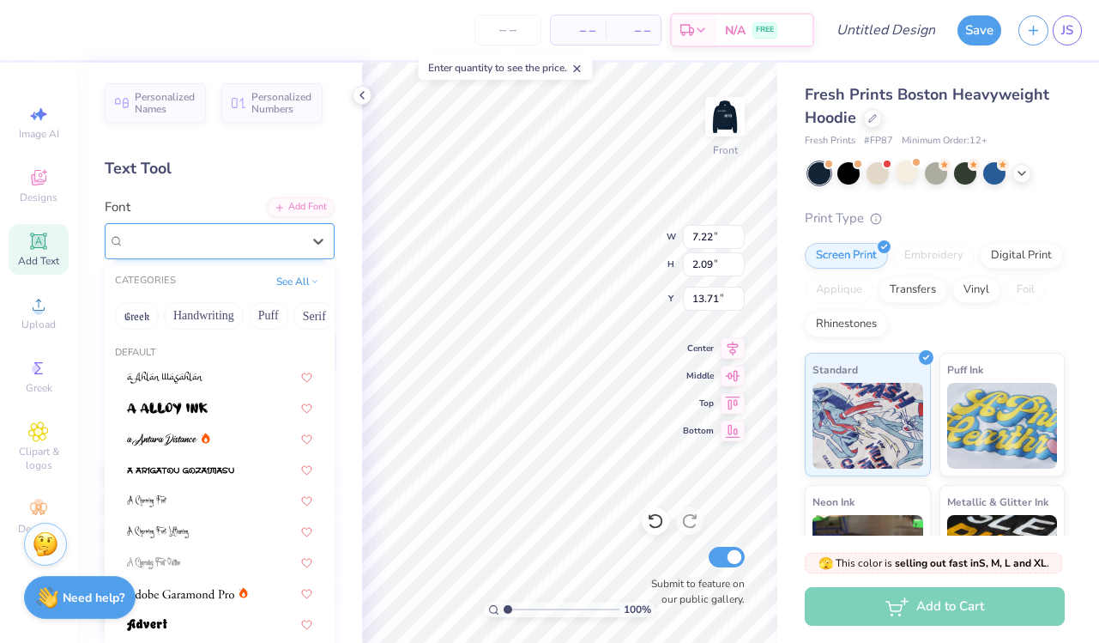
click at [288, 239] on div "Super Dream" at bounding box center [213, 240] width 180 height 27
click at [288, 239] on div "Super Dream" at bounding box center [212, 241] width 177 height 20
click at [308, 245] on div at bounding box center [318, 241] width 31 height 31
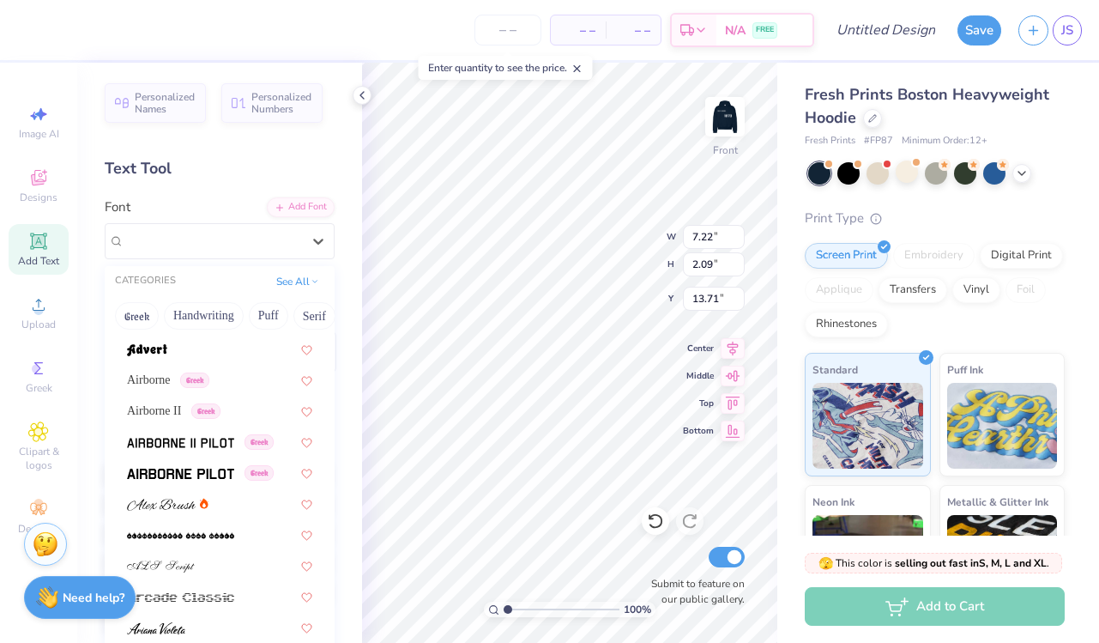
scroll to position [274, 0]
click at [245, 375] on div "Airborne Greek" at bounding box center [219, 381] width 185 height 18
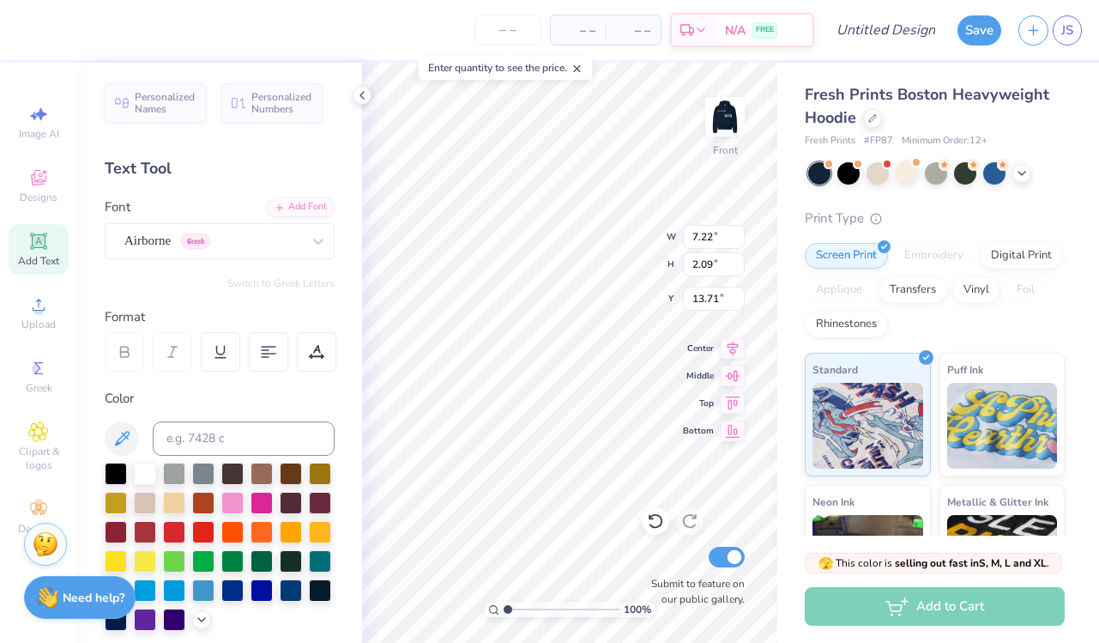
type input "6.90"
type input "2.18"
type input "13.66"
type textarea "B"
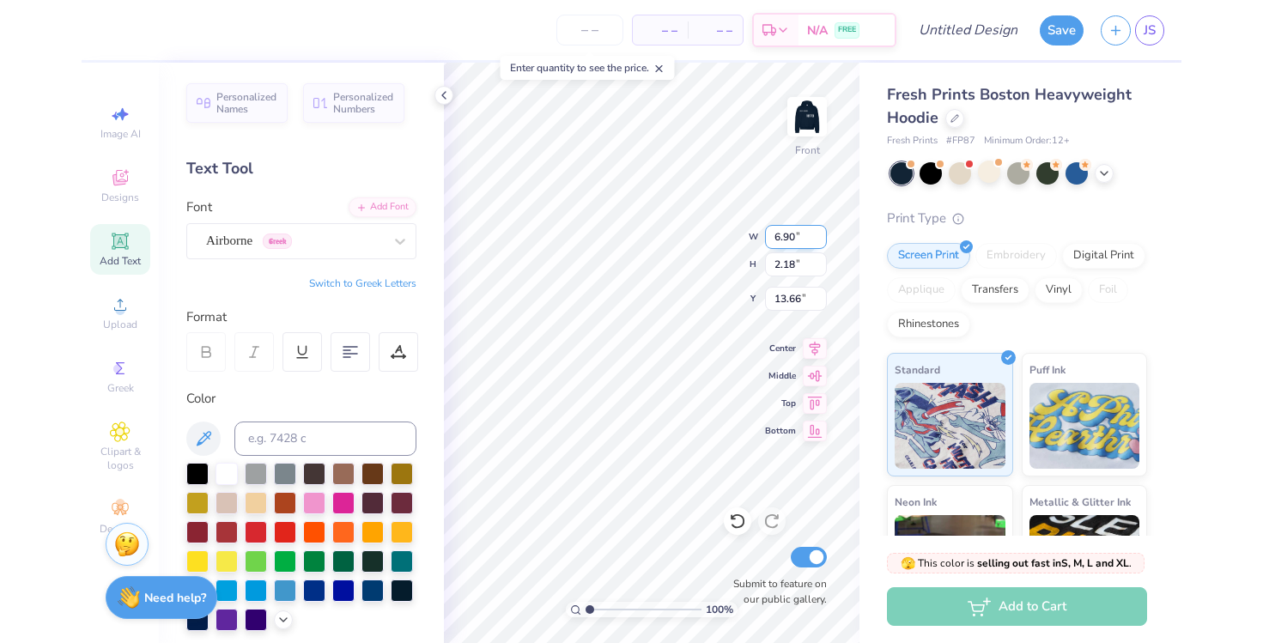
scroll to position [0, 3]
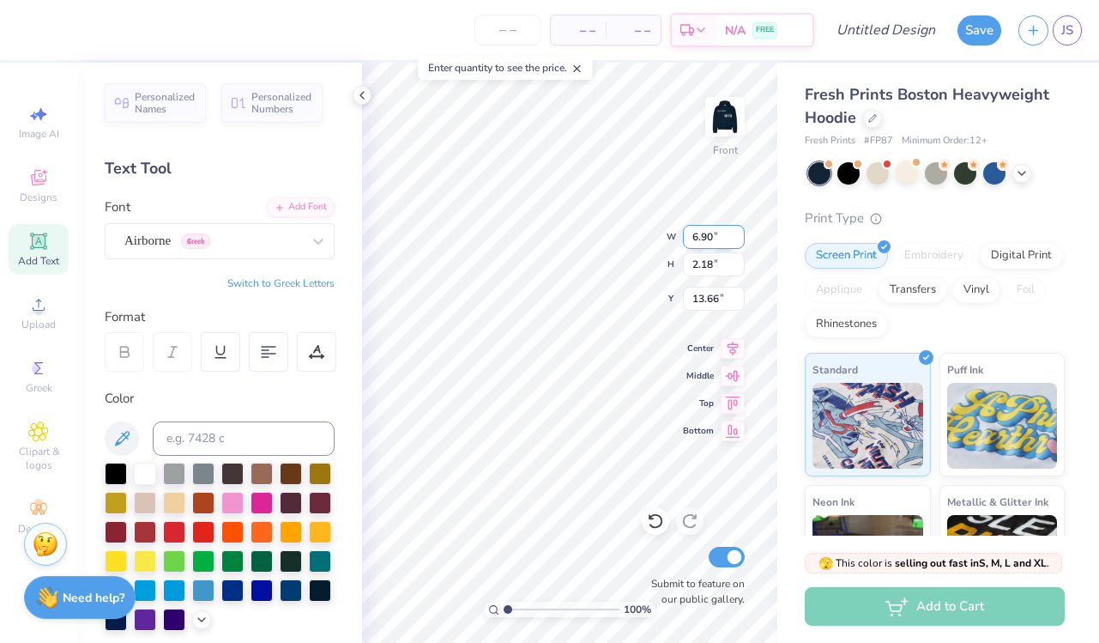
type textarea "beta chi 1873"
type input "8.98"
type input "1.00"
type input "17.21"
type input "6.56"
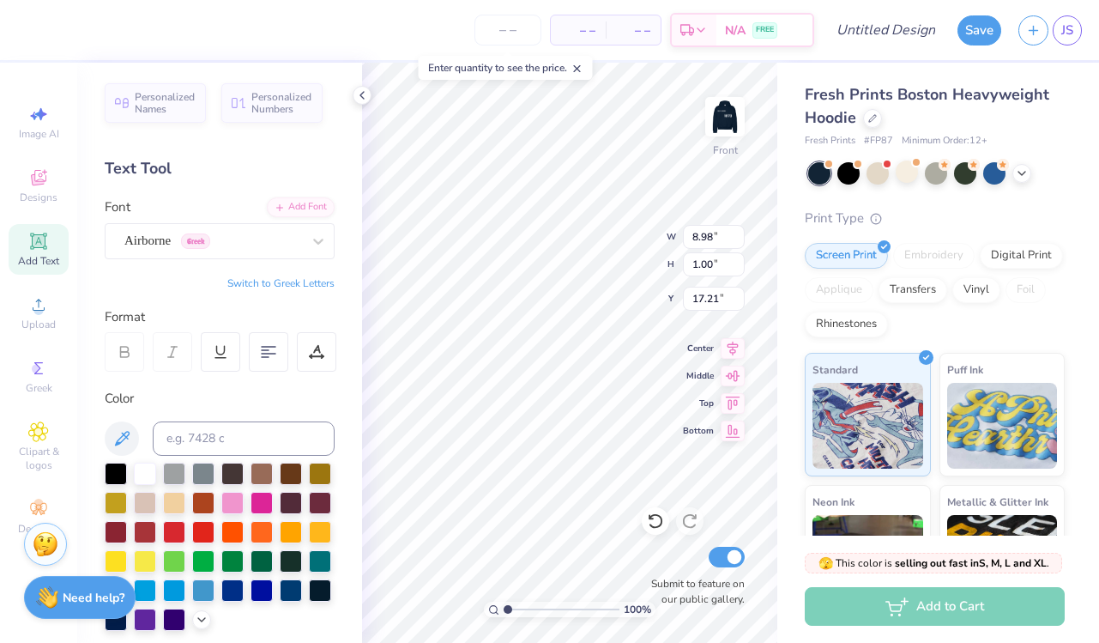
type input "0.73"
type input "19.92"
type input "13.47"
type input "13.01"
type input "1.46"
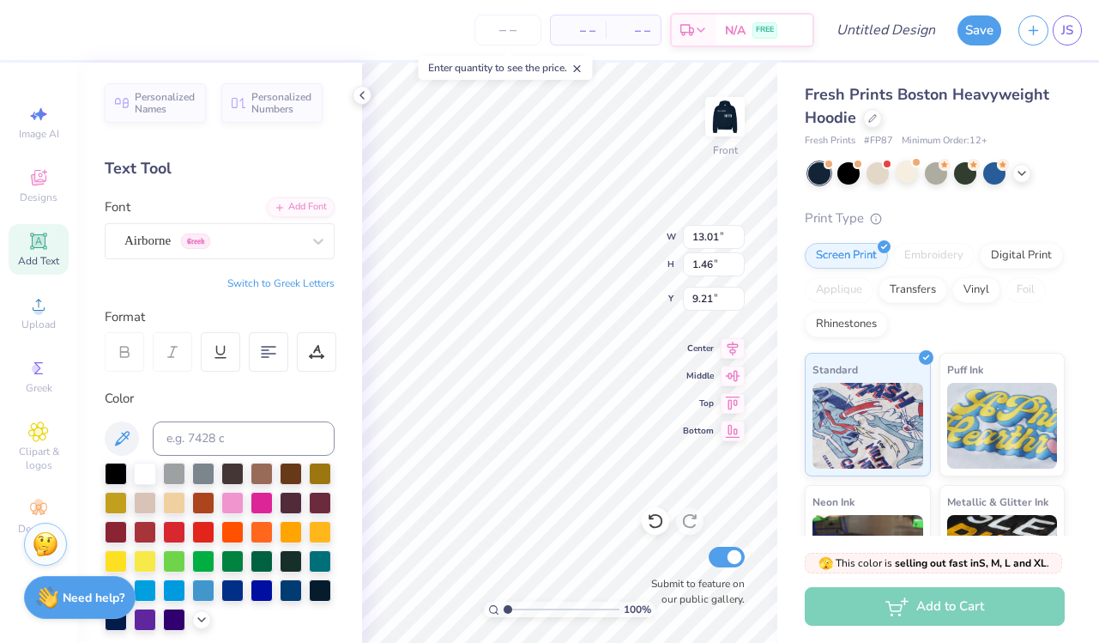
type input "10.32"
type input "12.68"
type input "2.78"
type input "3.15"
type input "14.30"
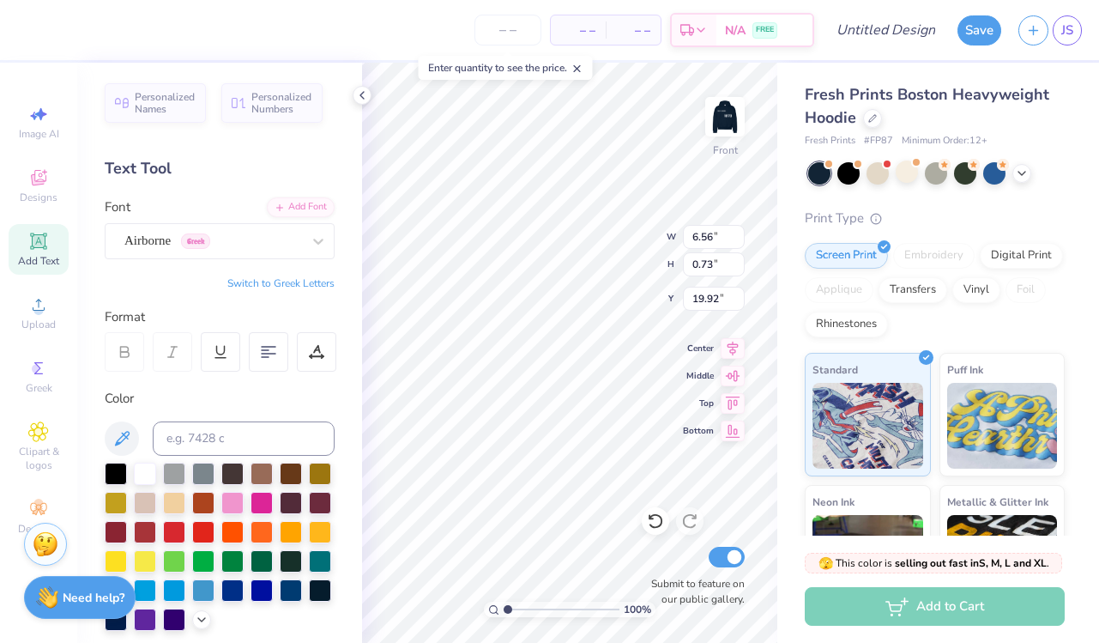
type input "18.58"
type input "12.81"
type input "5.10"
type input "12.68"
type input "3.82"
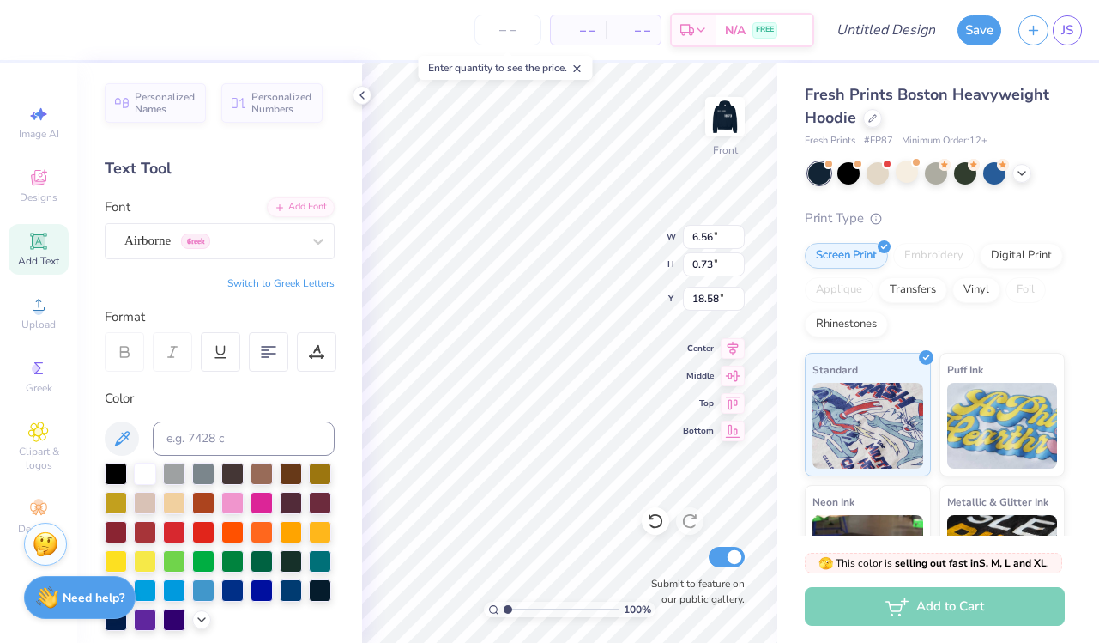
type input "0.43"
type input "18.66"
click at [876, 27] on input "Design Title" at bounding box center [907, 30] width 84 height 34
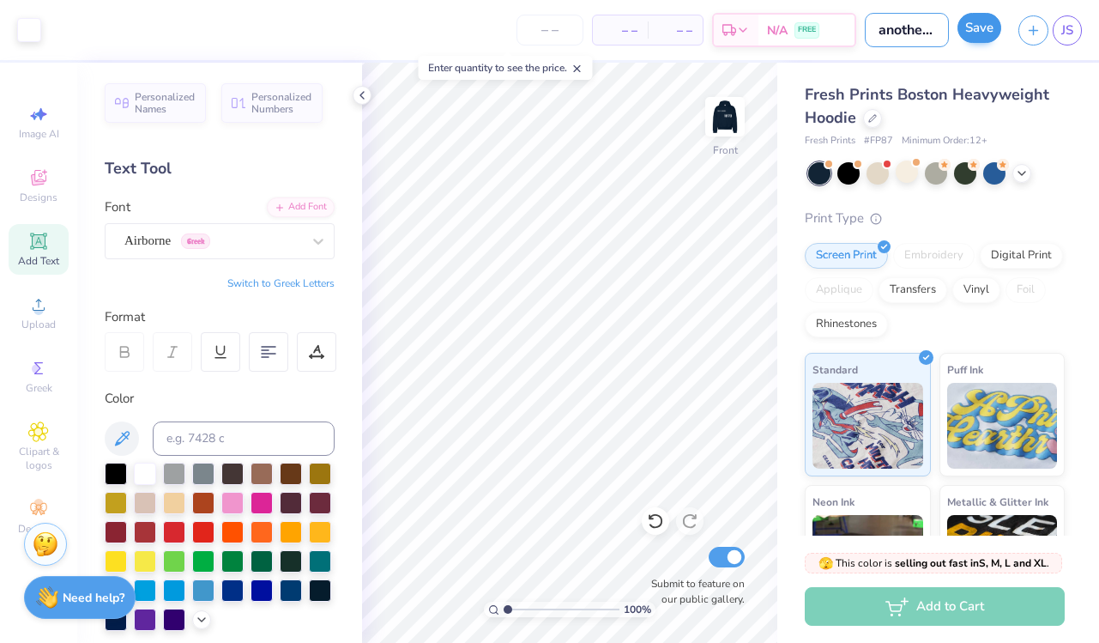
type input "another set"
click at [983, 32] on button "Save" at bounding box center [980, 28] width 44 height 30
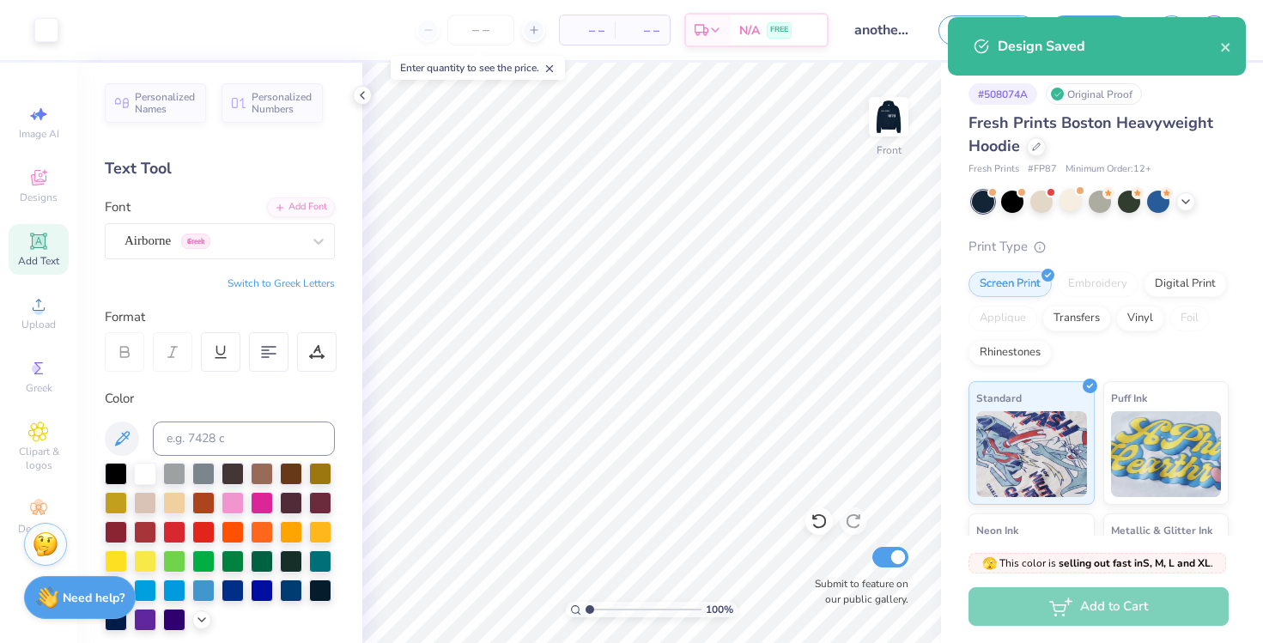
click at [1099, 50] on div "Design Saved" at bounding box center [1108, 46] width 222 height 21
click at [1099, 49] on div "Design Saved" at bounding box center [1097, 46] width 298 height 58
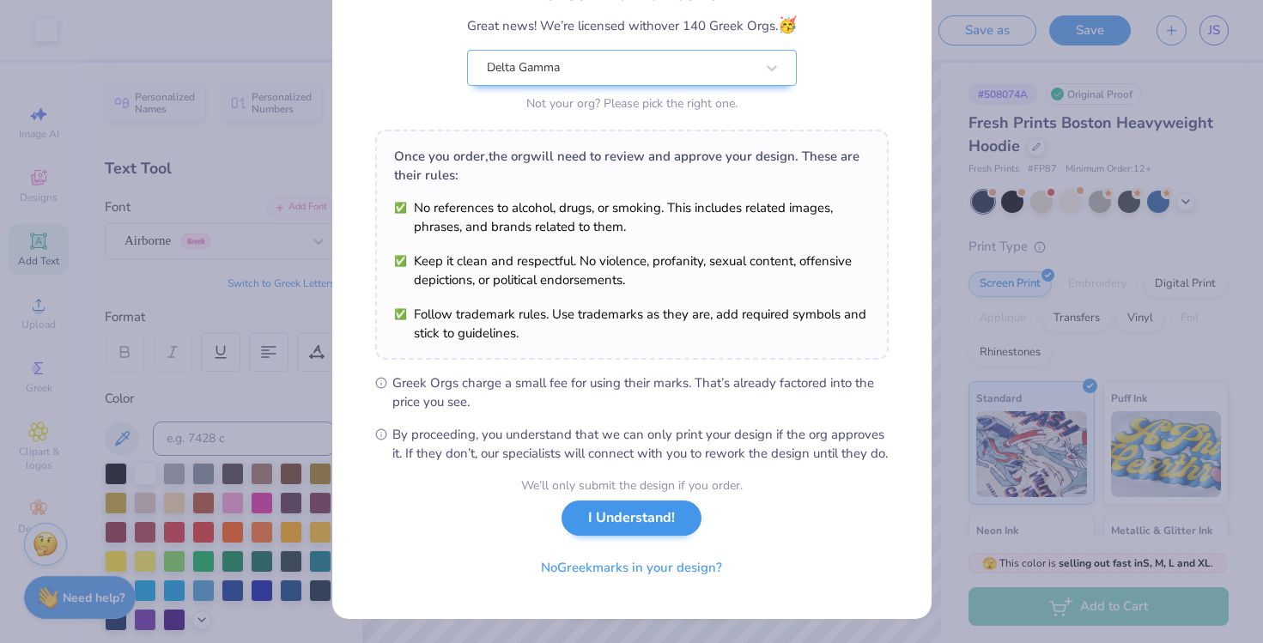
scroll to position [161, 0]
click at [652, 524] on button "I Understand!" at bounding box center [631, 517] width 140 height 35
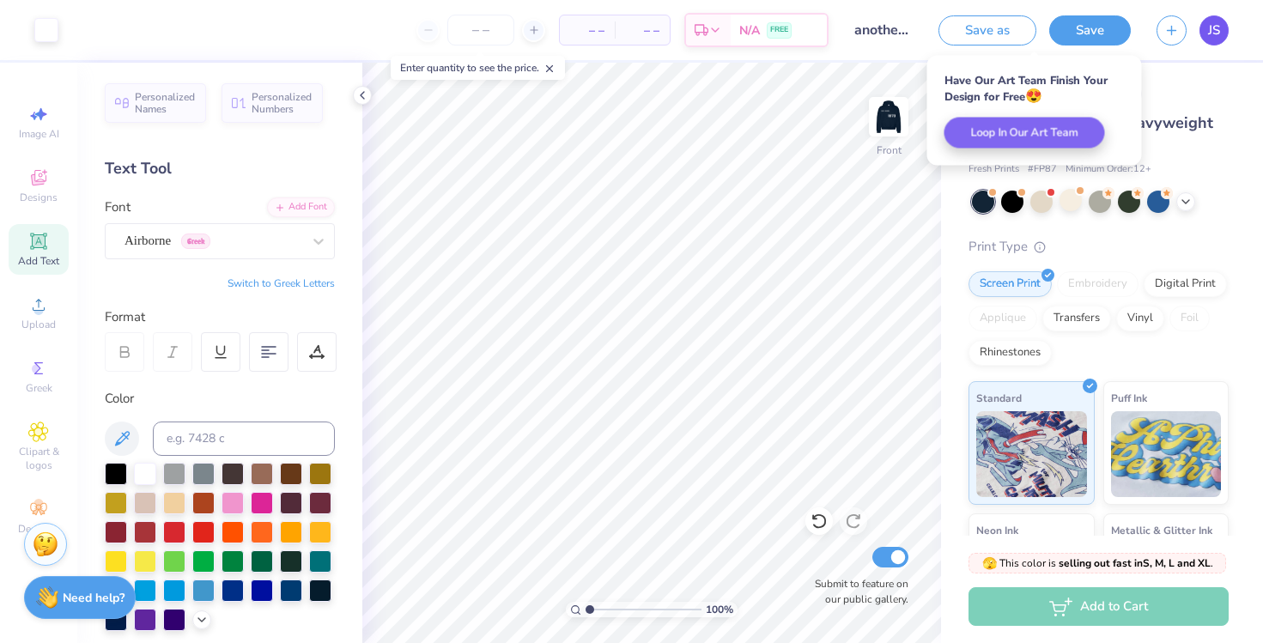
click at [1099, 32] on span "JS" at bounding box center [1214, 31] width 12 height 20
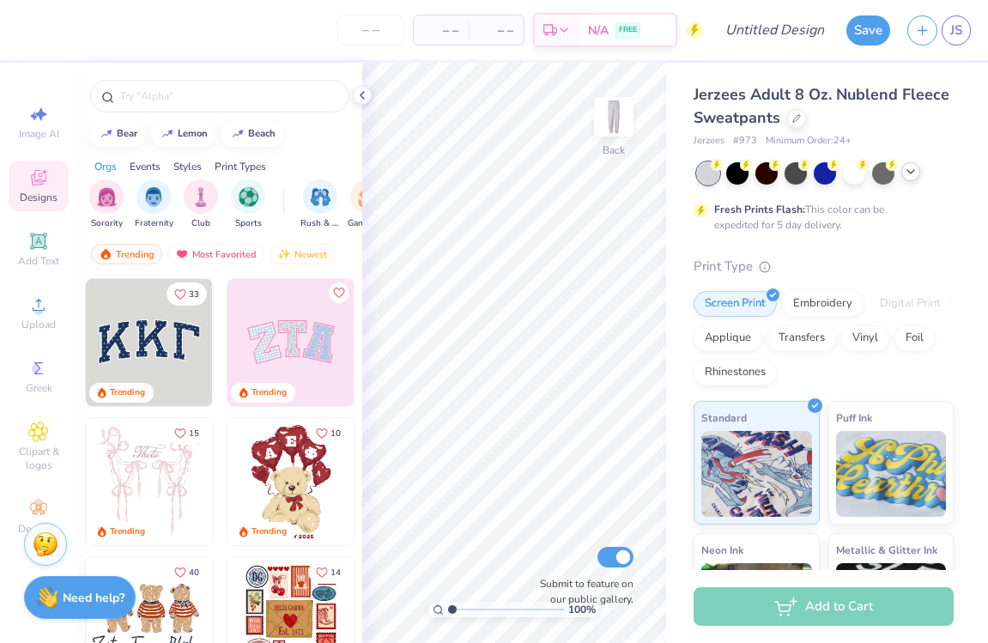
click at [906, 174] on icon at bounding box center [911, 172] width 14 height 14
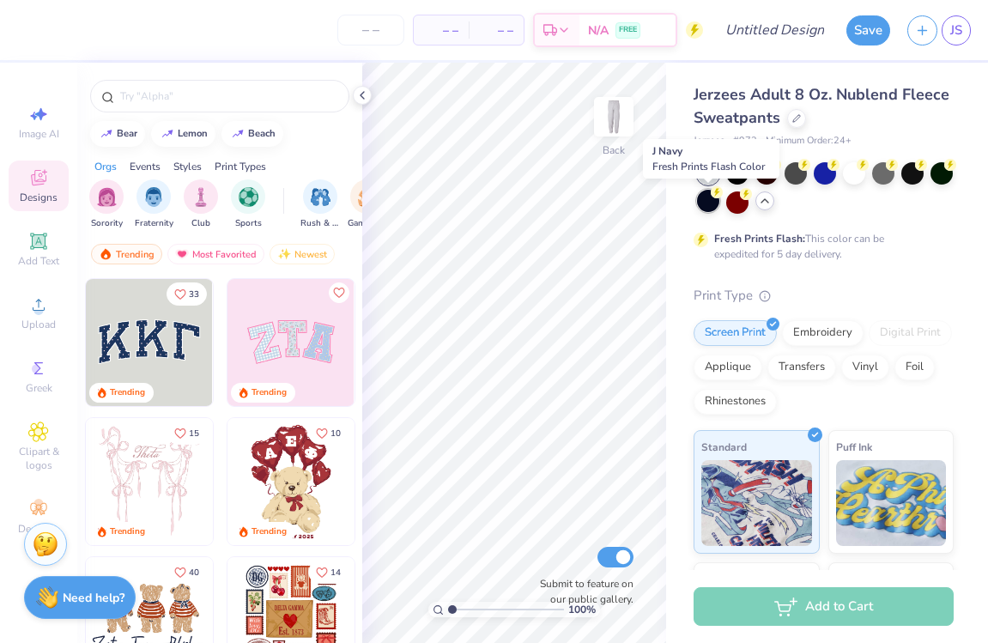
click at [716, 206] on div at bounding box center [708, 201] width 22 height 22
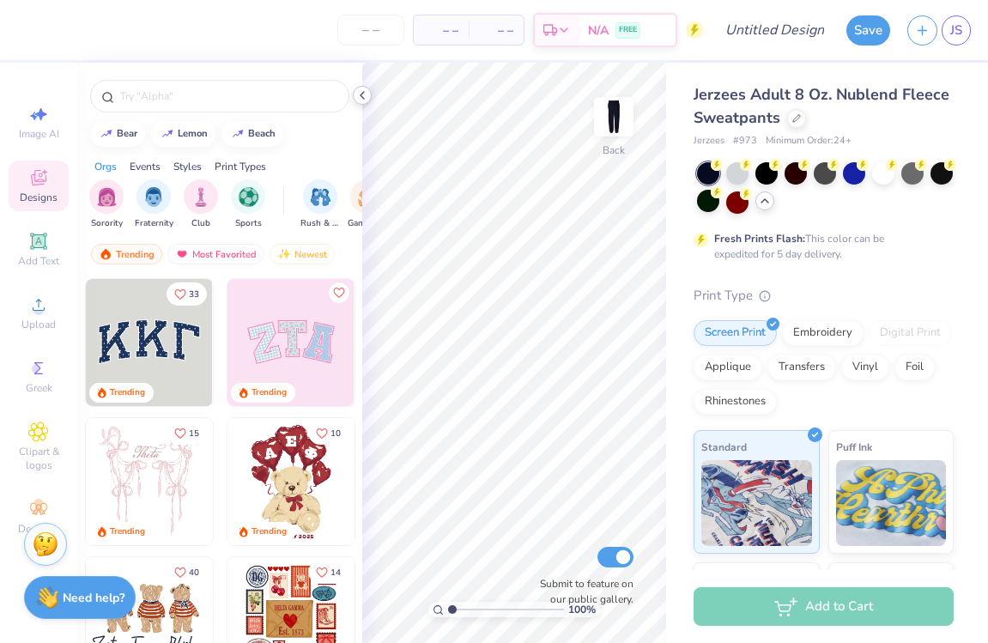
click at [365, 99] on icon at bounding box center [362, 95] width 14 height 14
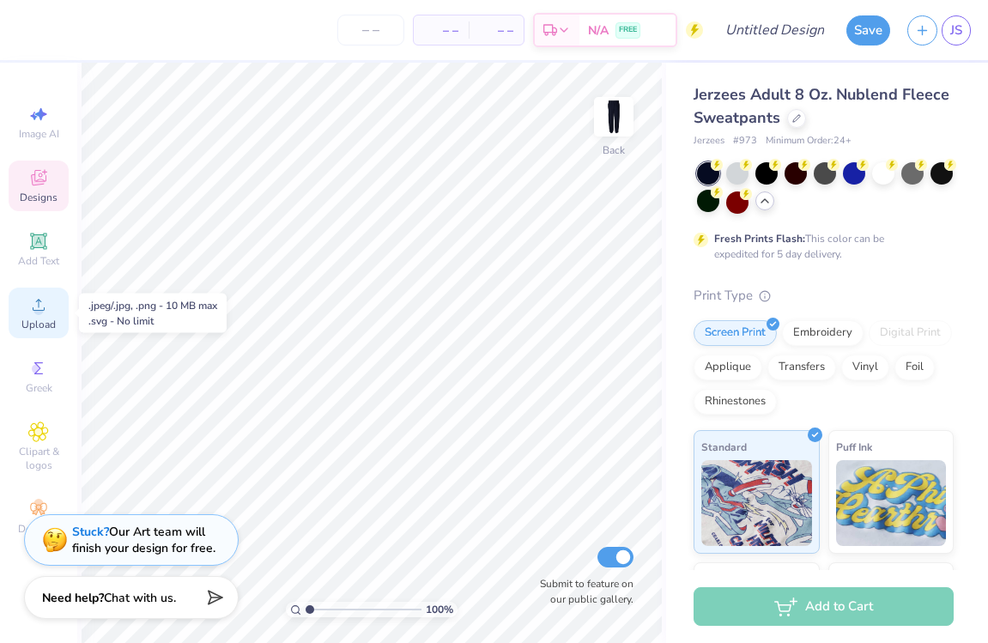
click at [27, 318] on span "Upload" at bounding box center [38, 325] width 34 height 14
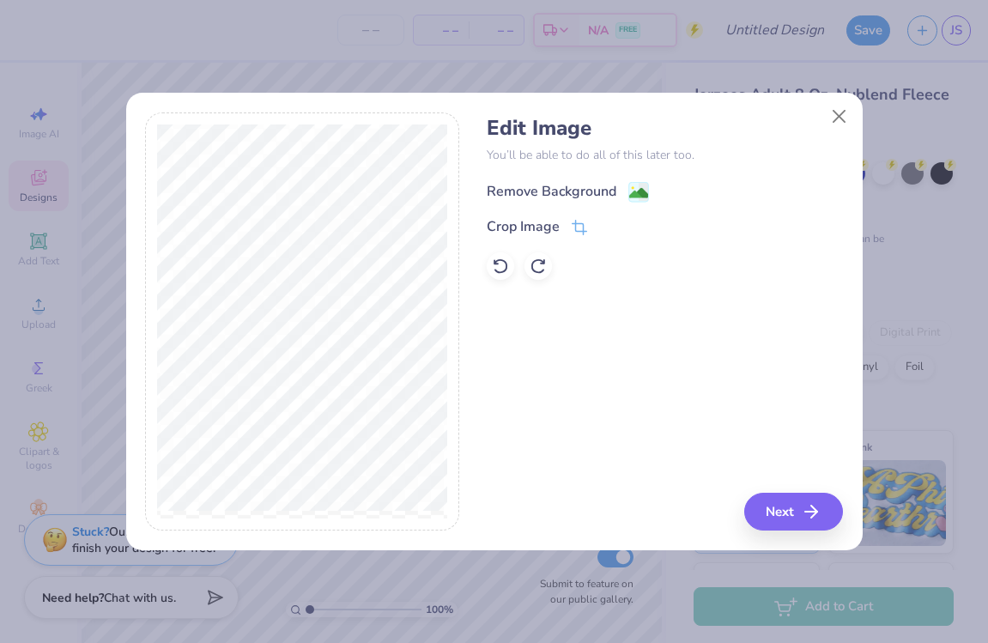
click at [548, 183] on div "Remove Background" at bounding box center [552, 191] width 130 height 21
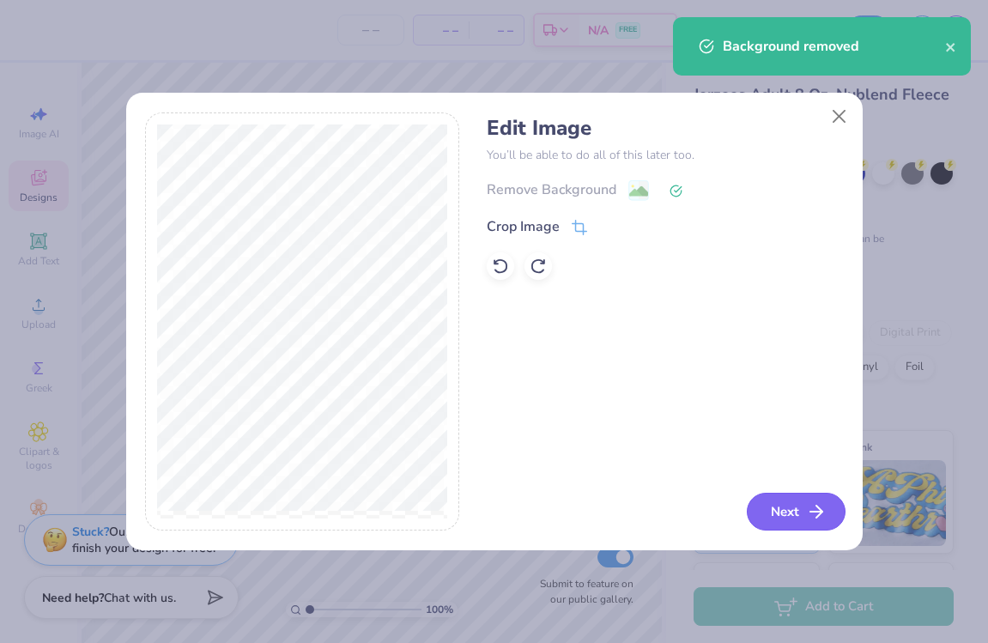
click at [805, 505] on button "Next" at bounding box center [796, 512] width 99 height 38
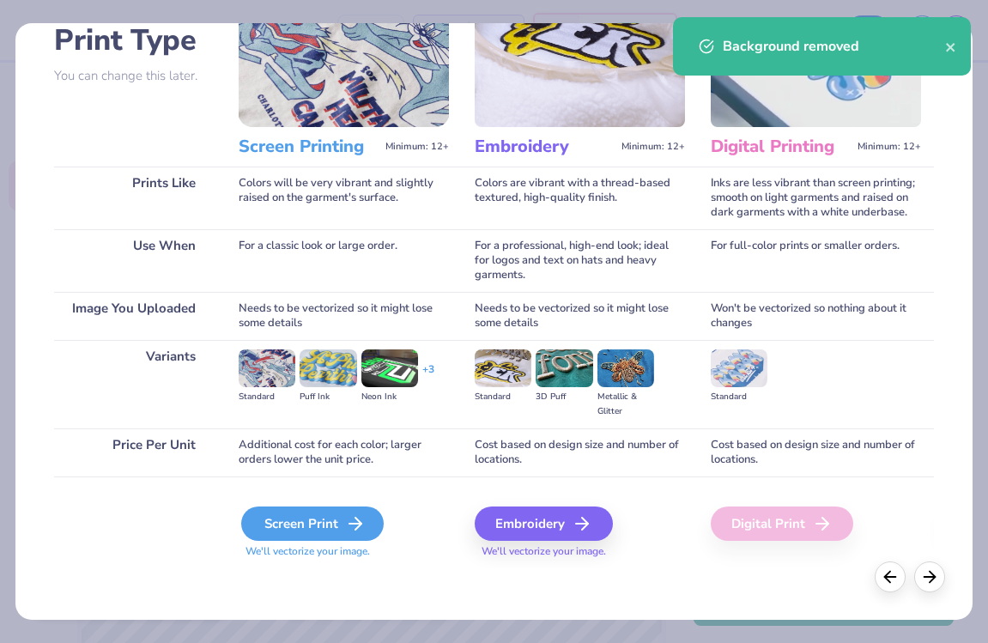
click at [333, 514] on div "Screen Print" at bounding box center [312, 523] width 142 height 34
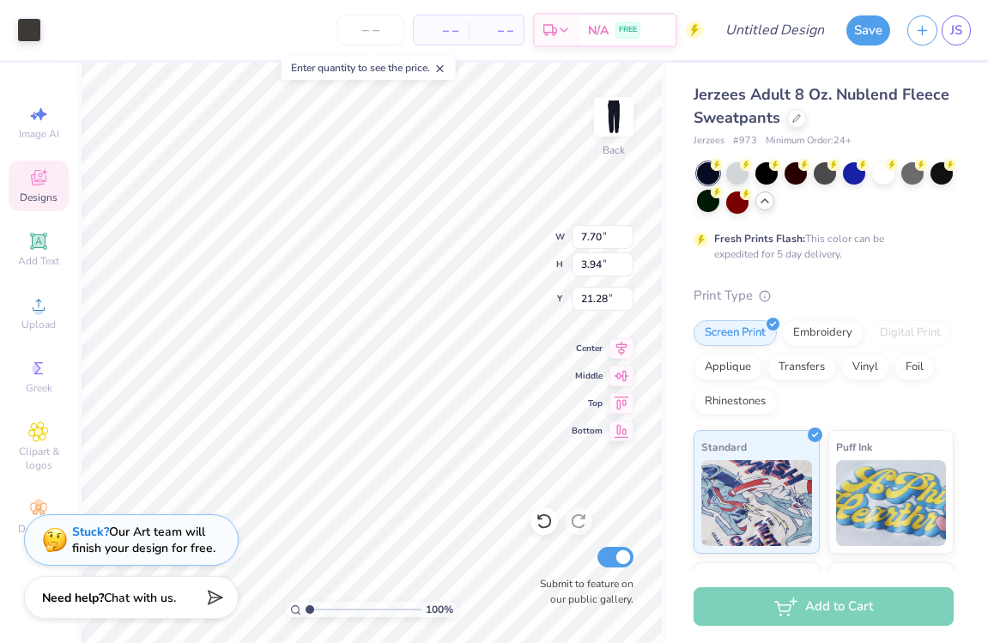
type input "7.96"
type input "7.41"
type input "3.79"
type input "8.10"
type input "8.03"
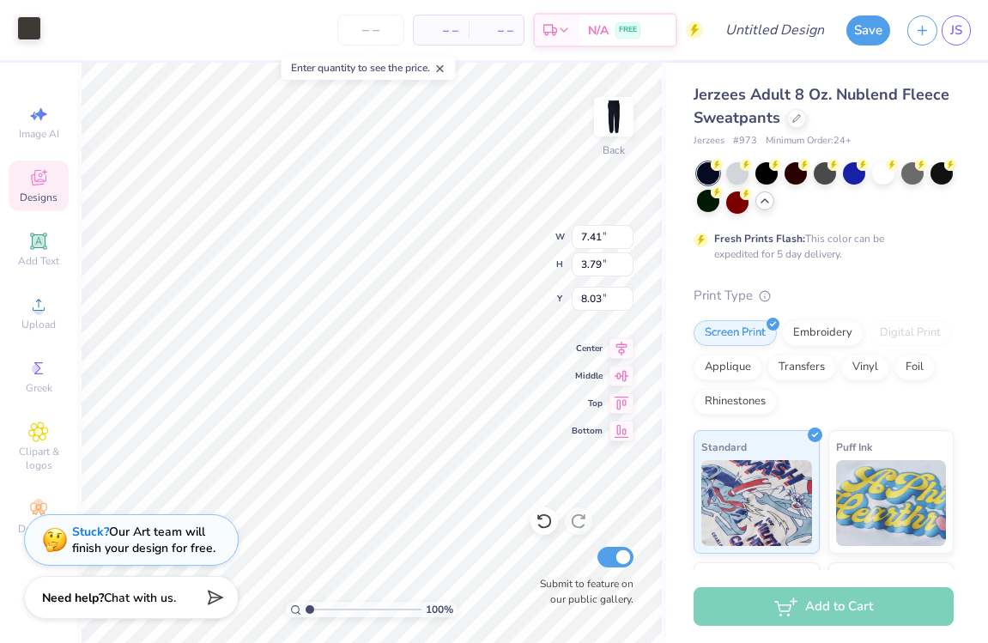
click at [27, 24] on div at bounding box center [29, 28] width 24 height 24
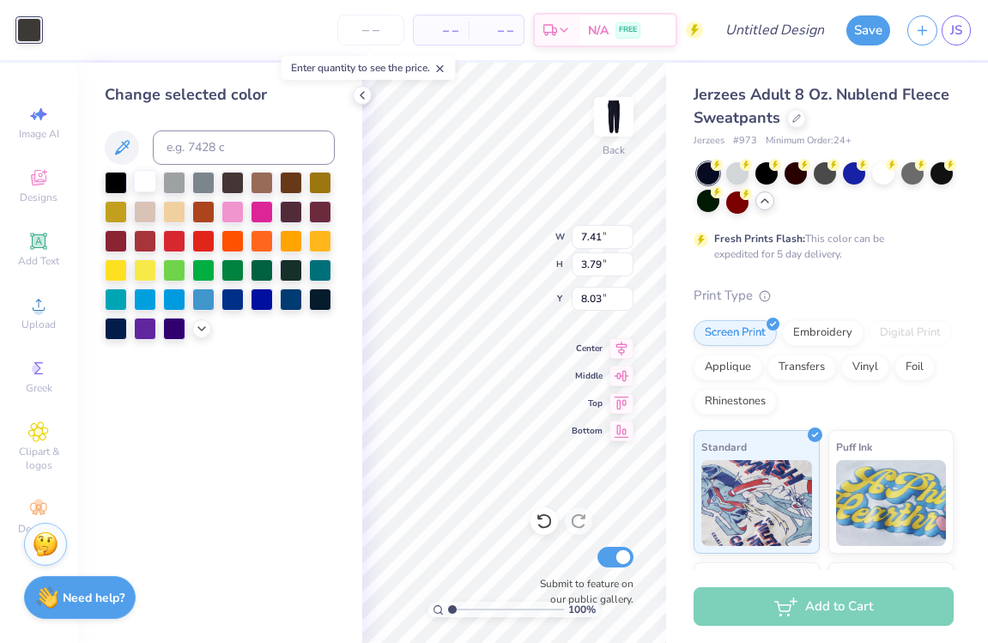
click at [148, 179] on div at bounding box center [145, 181] width 22 height 22
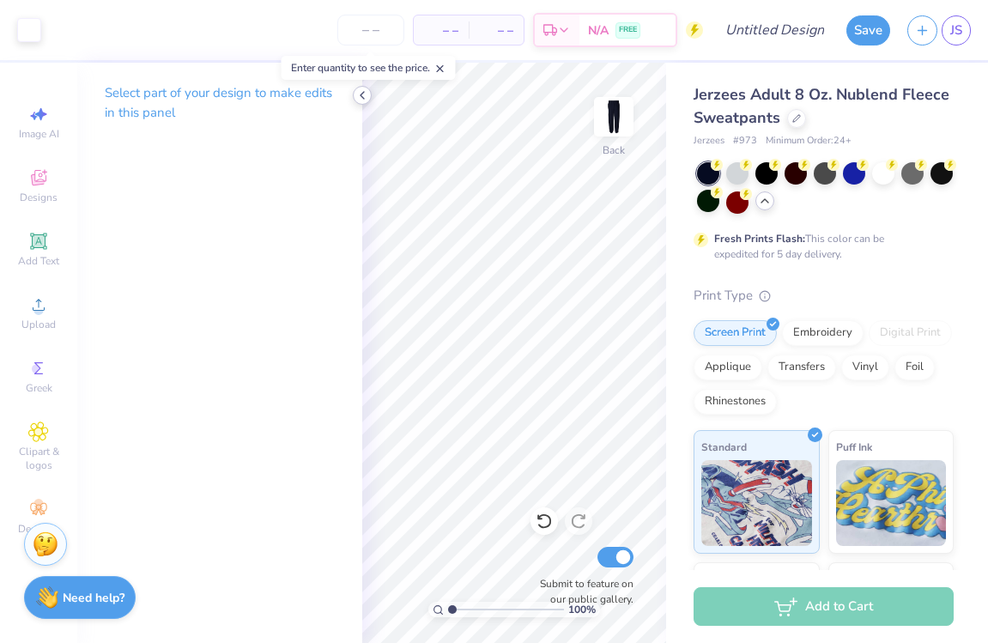
click at [364, 94] on icon at bounding box center [362, 95] width 14 height 14
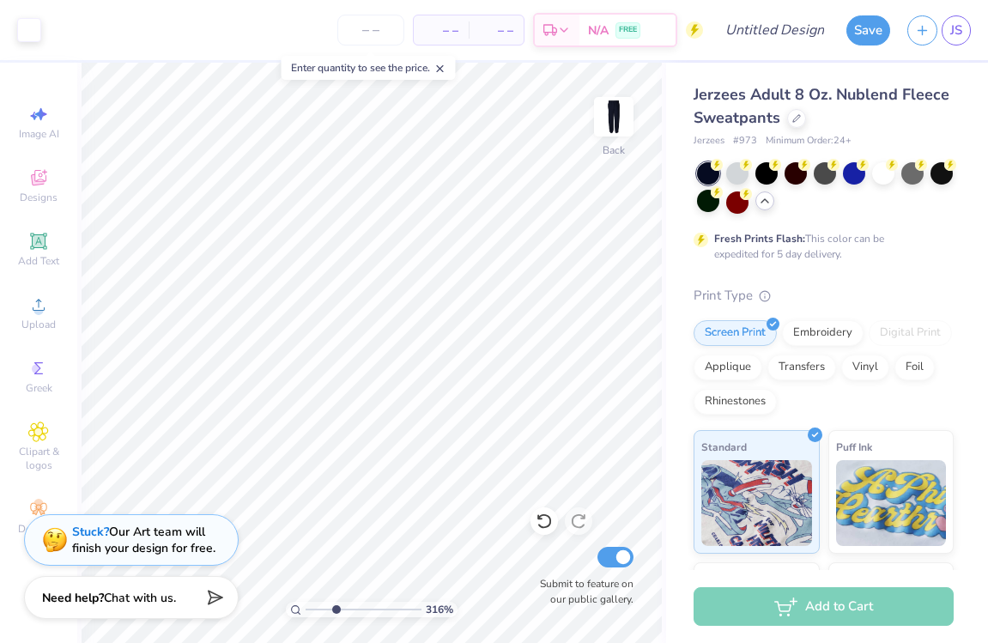
type input "3.31"
drag, startPoint x: 313, startPoint y: 606, endPoint x: 336, endPoint y: 606, distance: 23.2
click at [336, 606] on input "range" at bounding box center [364, 609] width 116 height 15
click at [611, 127] on img at bounding box center [613, 116] width 69 height 69
click at [789, 40] on input "Design Title" at bounding box center [796, 30] width 84 height 34
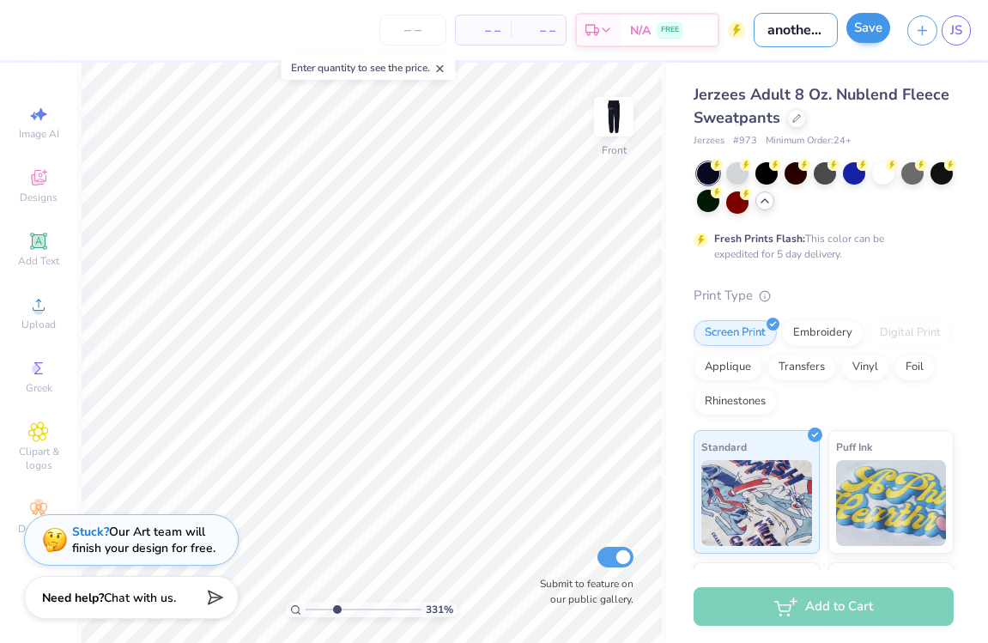
type input "another set"
click at [875, 23] on button "Save" at bounding box center [868, 28] width 44 height 30
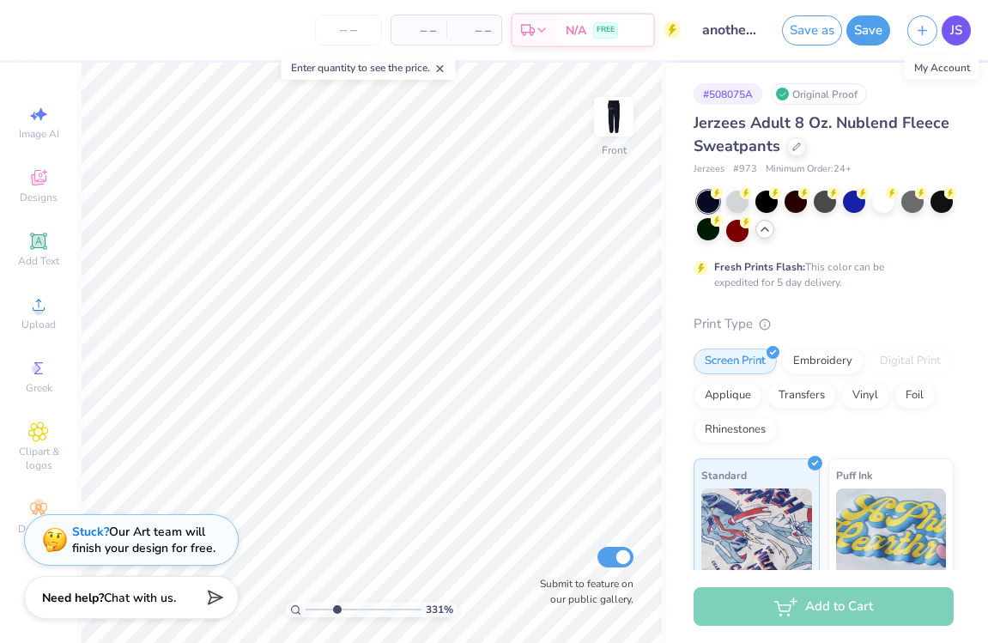
click at [962, 25] on link "JS" at bounding box center [956, 30] width 29 height 30
